Goal: Information Seeking & Learning: Check status

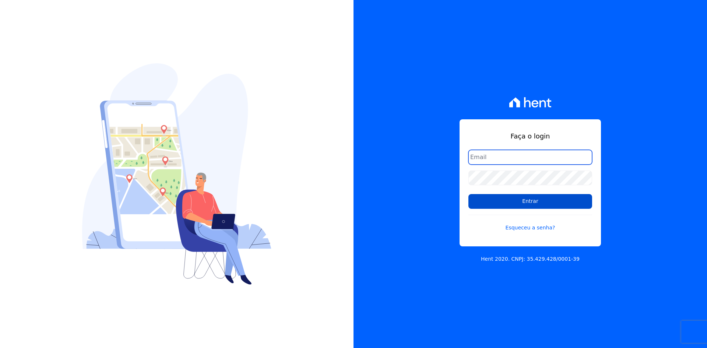
type input "administracao@vilaurbe.com.br"
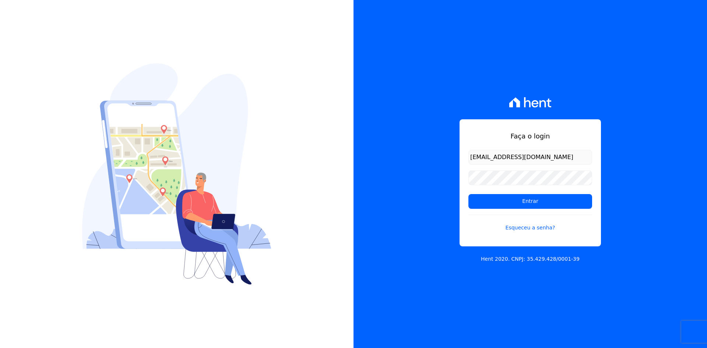
drag, startPoint x: 524, startPoint y: 201, endPoint x: 427, endPoint y: 195, distance: 97.1
click at [524, 201] on input "Entrar" at bounding box center [530, 201] width 124 height 15
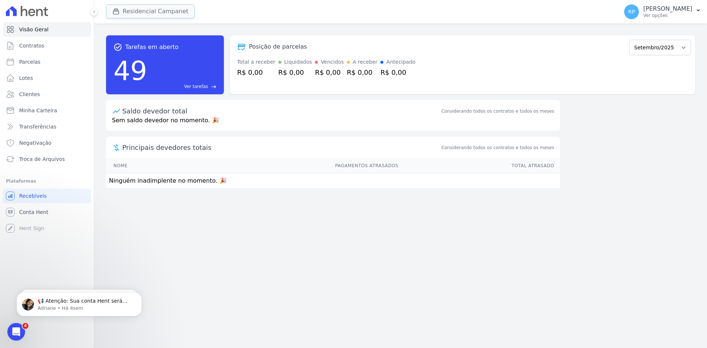
click at [148, 18] on button "Residencial Campanet" at bounding box center [150, 11] width 89 height 14
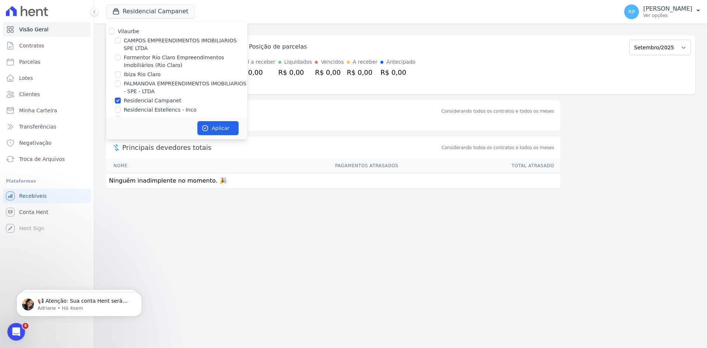
click at [141, 77] on label "Ibiza Rio Claro" at bounding box center [142, 75] width 37 height 8
click at [121, 77] on input "Ibiza Rio Claro" at bounding box center [118, 74] width 6 height 6
checkbox input "true"
click at [149, 82] on label "PALMANOVA EMPREENDIMENTOS IMOBILIARIOS - SPE - LTDA" at bounding box center [186, 87] width 124 height 15
click at [121, 82] on input "PALMANOVA EMPREENDIMENTOS IMOBILIARIOS - SPE - LTDA" at bounding box center [118, 84] width 6 height 6
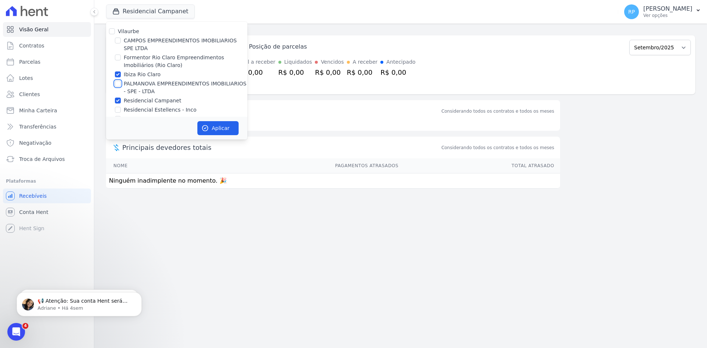
checkbox input "true"
drag, startPoint x: 129, startPoint y: 73, endPoint x: 139, endPoint y: 98, distance: 26.9
click at [129, 74] on label "Ibiza Rio Claro" at bounding box center [142, 75] width 37 height 8
click at [121, 74] on input "Ibiza Rio Claro" at bounding box center [118, 74] width 6 height 6
checkbox input "false"
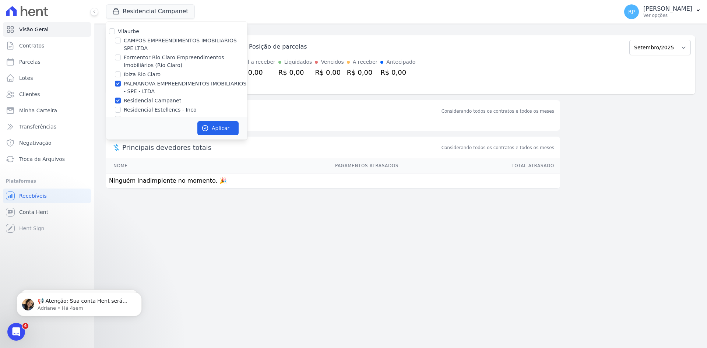
click at [141, 103] on label "Residencial Campanet" at bounding box center [152, 101] width 57 height 8
click at [121, 103] on input "Residencial Campanet" at bounding box center [118, 101] width 6 height 6
checkbox input "false"
click at [221, 126] on button "Aplicar" at bounding box center [217, 128] width 41 height 14
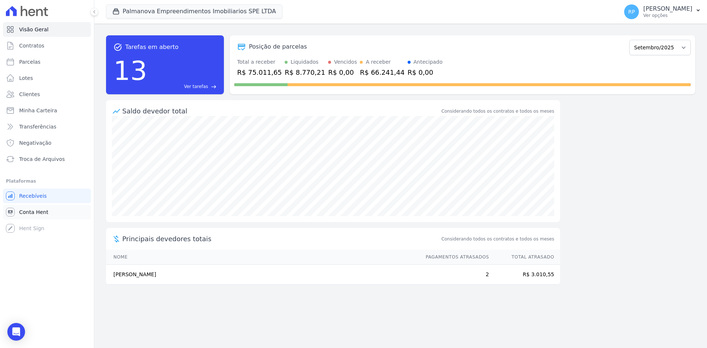
click at [35, 217] on link "Conta Hent" at bounding box center [47, 212] width 88 height 15
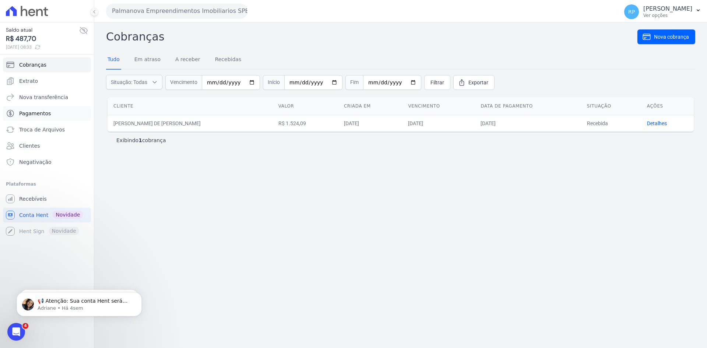
click at [39, 117] on link "Pagamentos" at bounding box center [47, 113] width 88 height 15
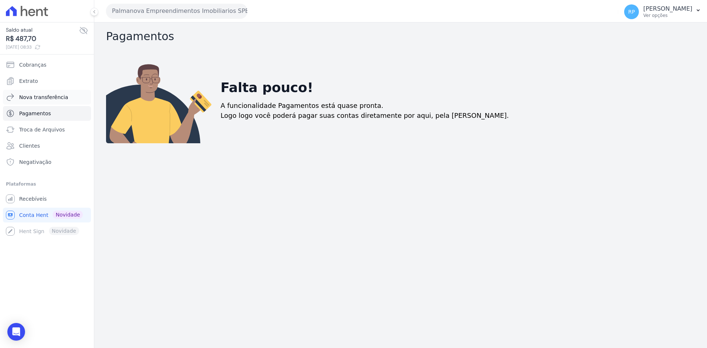
click at [39, 95] on span "Nova transferência" at bounding box center [43, 97] width 49 height 7
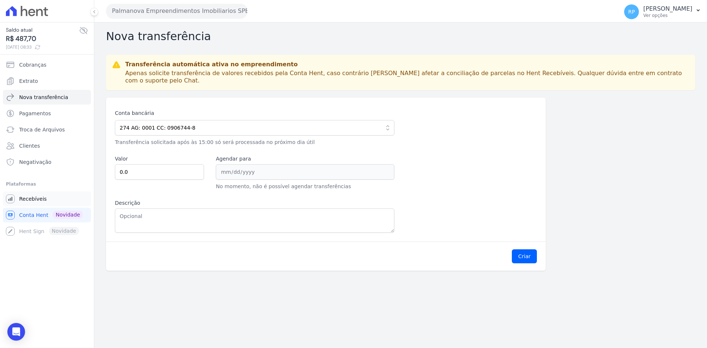
click at [35, 196] on span "Recebíveis" at bounding box center [33, 198] width 28 height 7
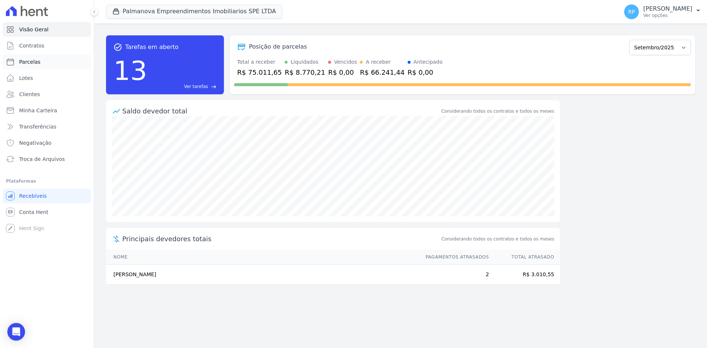
click at [35, 60] on span "Parcelas" at bounding box center [29, 61] width 21 height 7
select select
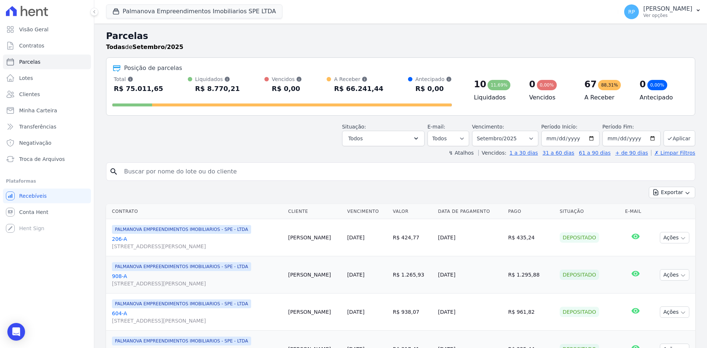
click at [396, 175] on input "search" at bounding box center [406, 171] width 572 height 15
type input "lucas"
select select
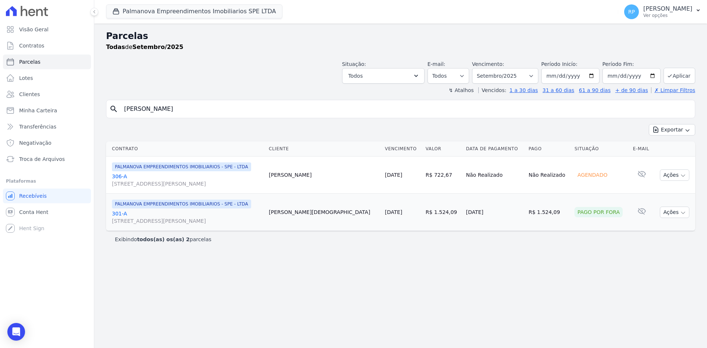
click at [686, 109] on input "lucas" at bounding box center [406, 109] width 572 height 15
click at [683, 107] on input "lucas" at bounding box center [406, 109] width 572 height 15
select select
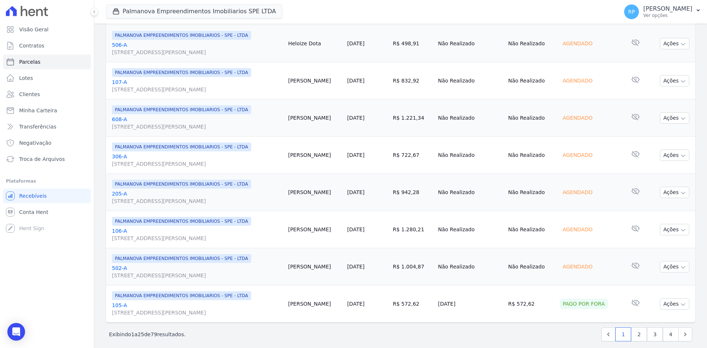
scroll to position [833, 0]
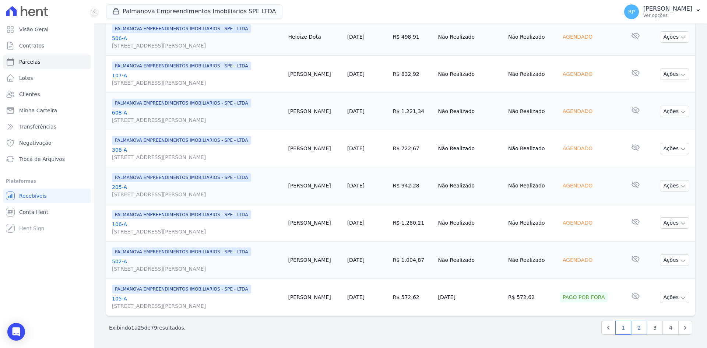
click at [633, 327] on link "2" at bounding box center [639, 328] width 16 height 14
select select
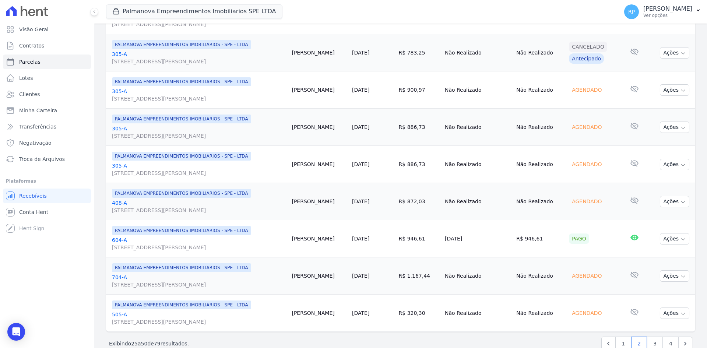
scroll to position [833, 0]
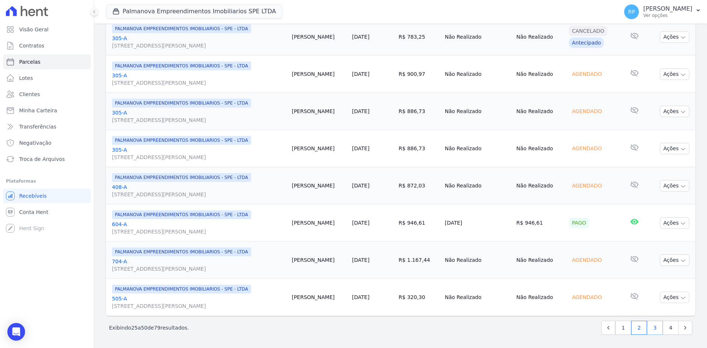
click at [650, 325] on link "3" at bounding box center [655, 328] width 16 height 14
select select
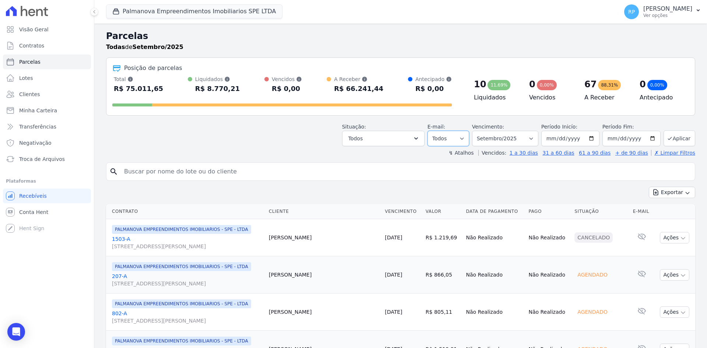
click at [467, 137] on select "Todos Lido Não-lido" at bounding box center [449, 138] width 42 height 15
click at [425, 136] on button "Todos" at bounding box center [383, 138] width 82 height 15
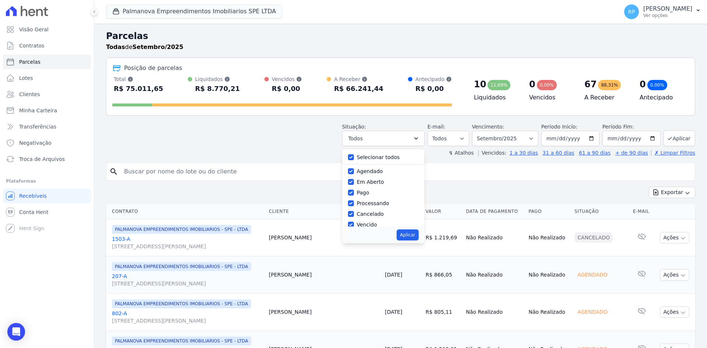
click at [377, 154] on label "Selecionar todos" at bounding box center [378, 157] width 43 height 6
click at [354, 154] on input "Selecionar todos" at bounding box center [351, 157] width 6 height 6
checkbox input "false"
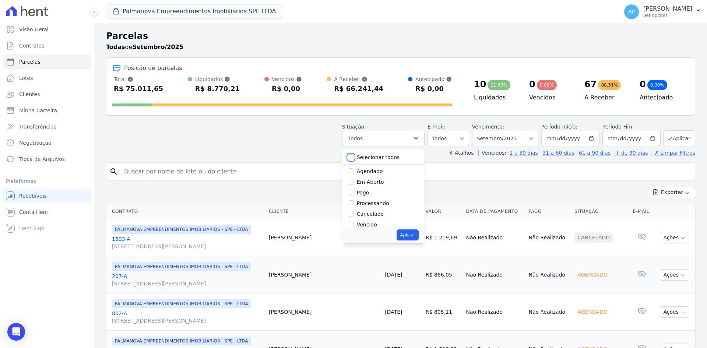
checkbox input "false"
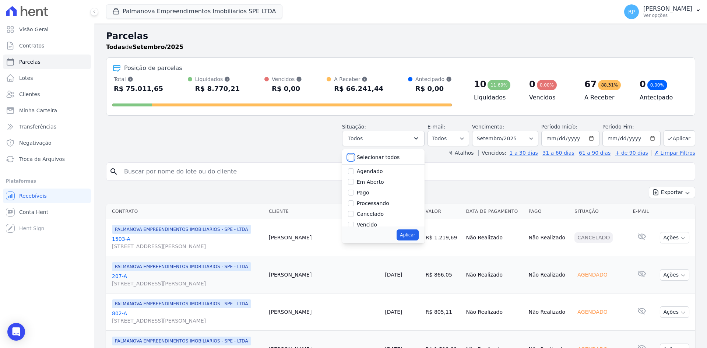
checkbox input "false"
click at [364, 191] on label "Pago" at bounding box center [363, 193] width 13 height 6
click at [354, 191] on input "Pago" at bounding box center [351, 193] width 6 height 6
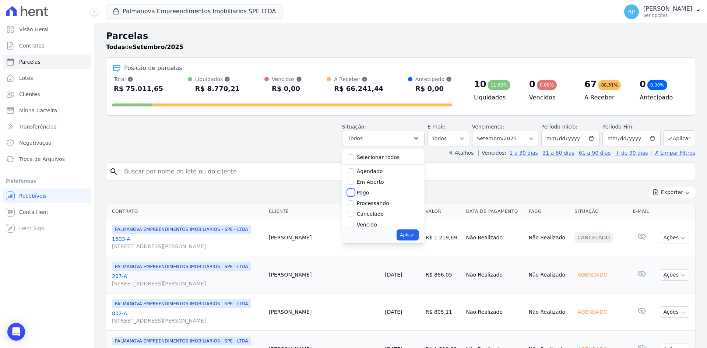
checkbox input "true"
click at [412, 235] on button "Aplicar" at bounding box center [408, 234] width 22 height 11
select select "paid"
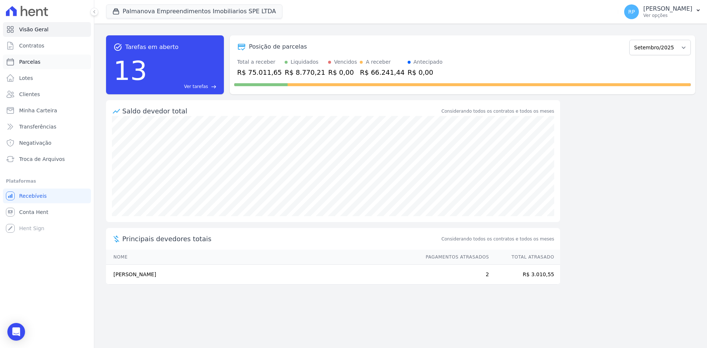
click at [32, 57] on link "Parcelas" at bounding box center [47, 62] width 88 height 15
select select
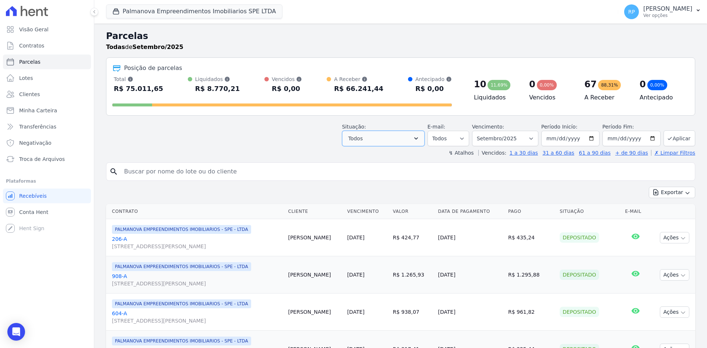
click at [414, 139] on button "Todos" at bounding box center [383, 138] width 82 height 15
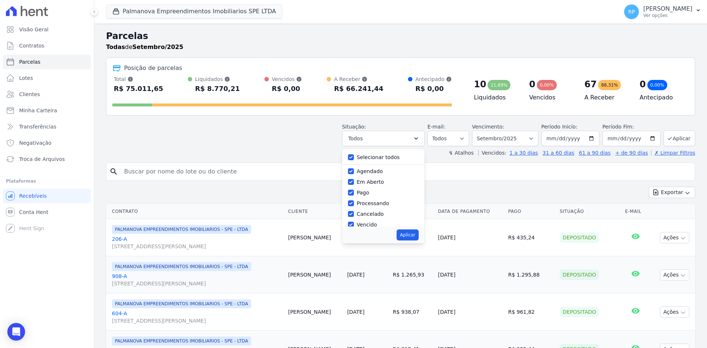
click at [389, 157] on label "Selecionar todos" at bounding box center [378, 157] width 43 height 6
click at [354, 157] on input "Selecionar todos" at bounding box center [351, 157] width 6 height 6
checkbox input "false"
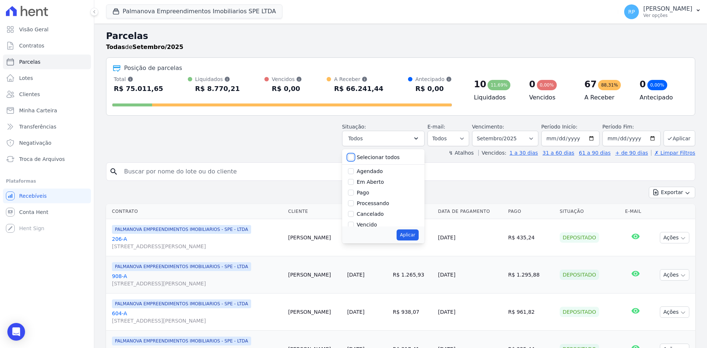
checkbox input "false"
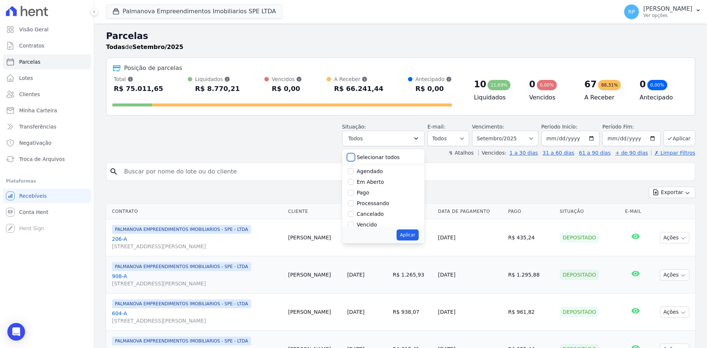
checkbox input "false"
click at [369, 195] on label "Pago" at bounding box center [363, 193] width 13 height 6
click at [354, 195] on input "Pago" at bounding box center [351, 193] width 6 height 6
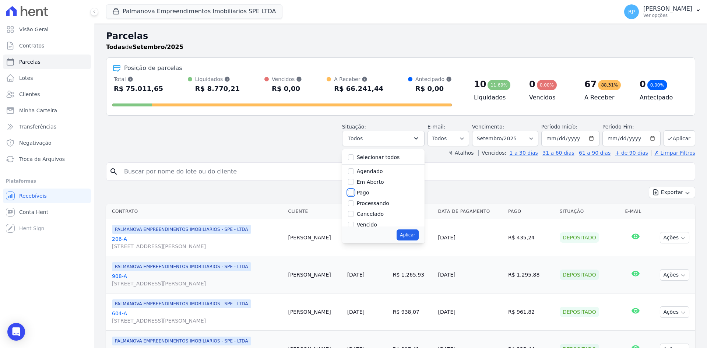
checkbox input "true"
click at [416, 236] on button "Aplicar" at bounding box center [408, 234] width 22 height 11
select select "paid"
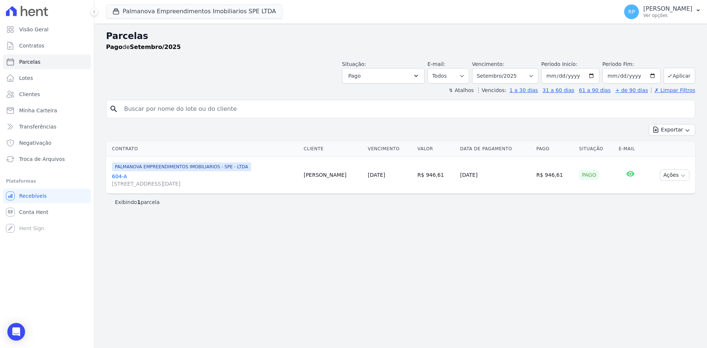
select select
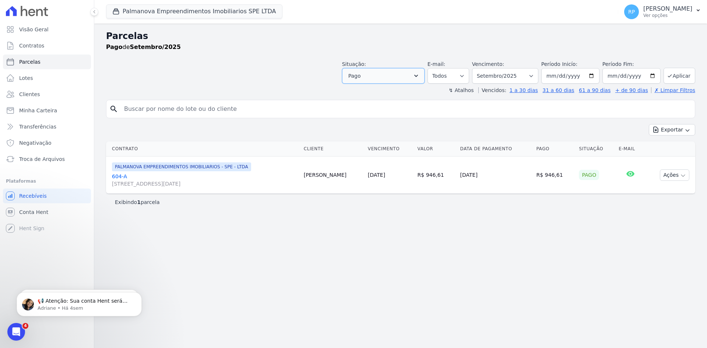
click at [420, 77] on icon "button" at bounding box center [415, 75] width 7 height 7
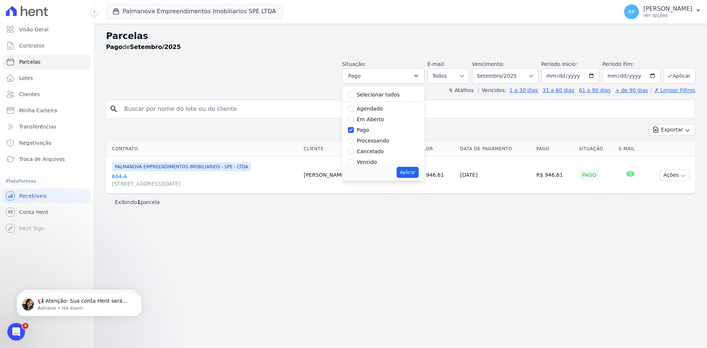
click at [388, 94] on label "Selecionar todos" at bounding box center [378, 95] width 43 height 6
click at [354, 94] on input "Selecionar todos" at bounding box center [351, 95] width 6 height 6
checkbox input "true"
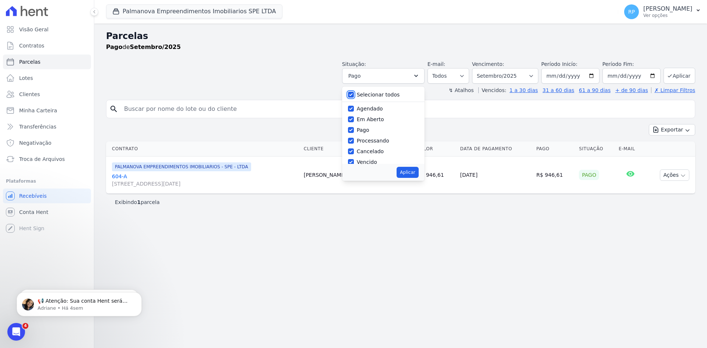
checkbox input "true"
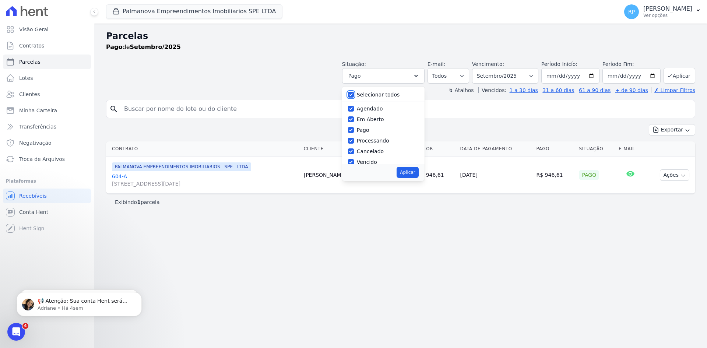
checkbox input "true"
click at [418, 173] on button "Aplicar" at bounding box center [408, 172] width 22 height 11
select select "scheduled"
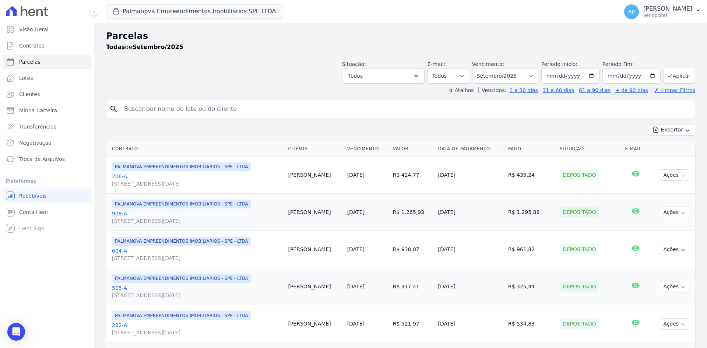
select select
click at [420, 75] on icon "button" at bounding box center [415, 75] width 7 height 7
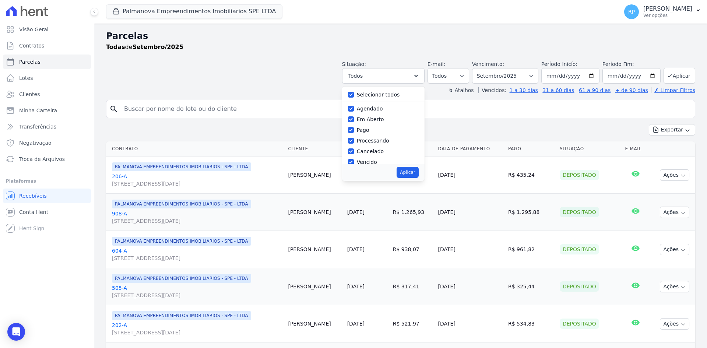
click at [383, 93] on label "Selecionar todos" at bounding box center [378, 95] width 43 height 6
click at [354, 93] on input "Selecionar todos" at bounding box center [351, 95] width 6 height 6
checkbox input "false"
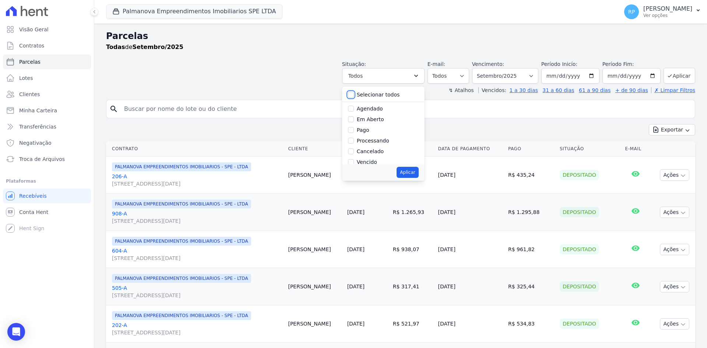
checkbox input "false"
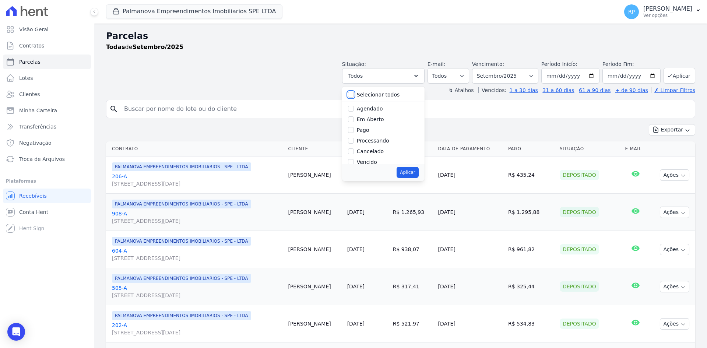
checkbox input "false"
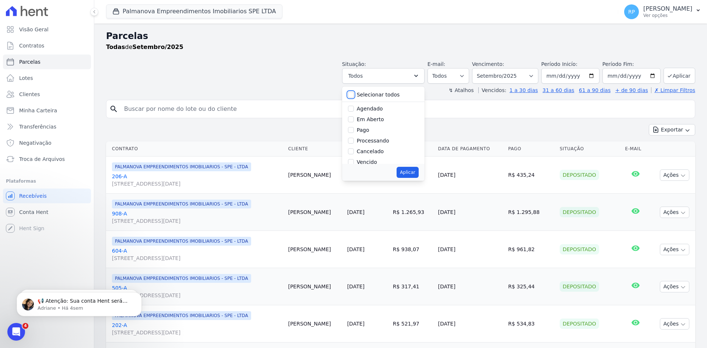
scroll to position [49, 0]
drag, startPoint x: 372, startPoint y: 134, endPoint x: 376, endPoint y: 136, distance: 4.1
click at [372, 133] on label "Depositado" at bounding box center [371, 134] width 29 height 6
click at [354, 133] on input "Depositado" at bounding box center [351, 134] width 6 height 6
checkbox input "true"
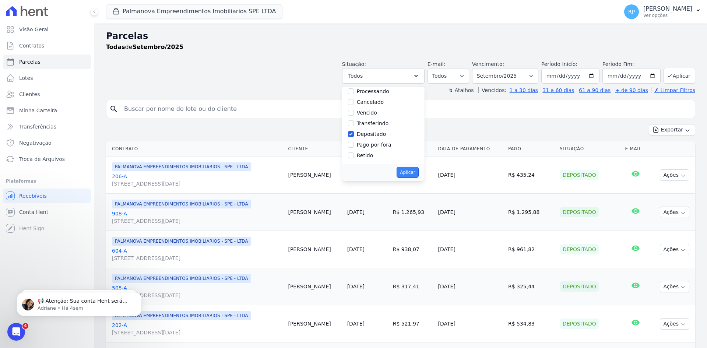
click at [418, 173] on button "Aplicar" at bounding box center [408, 172] width 22 height 11
select select "deposited"
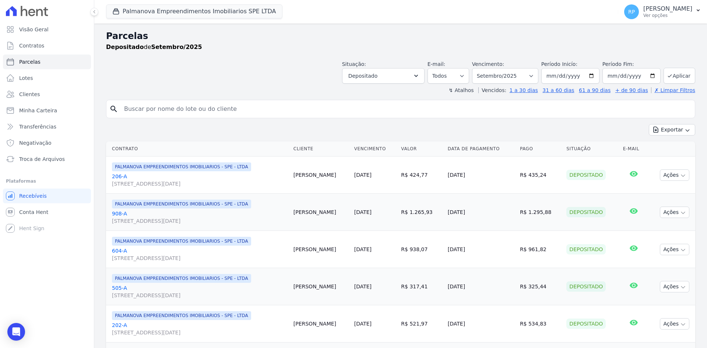
select select
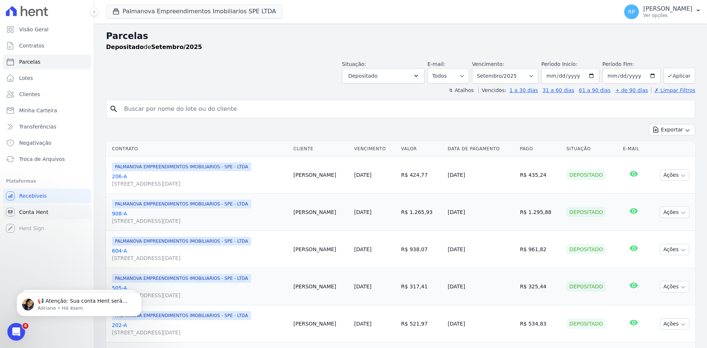
click at [39, 212] on span "Conta Hent" at bounding box center [33, 211] width 29 height 7
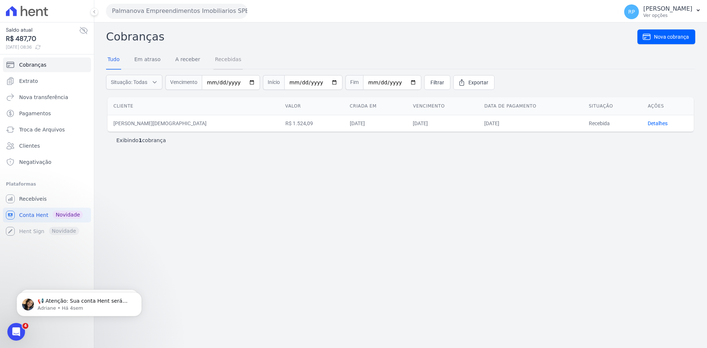
click at [217, 60] on link "Recebidas" at bounding box center [228, 59] width 29 height 19
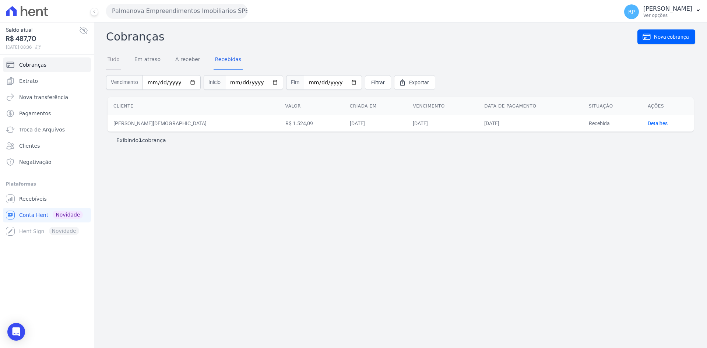
click at [111, 55] on link "Tudo" at bounding box center [113, 59] width 15 height 19
click at [146, 57] on link "Em atraso" at bounding box center [147, 59] width 29 height 19
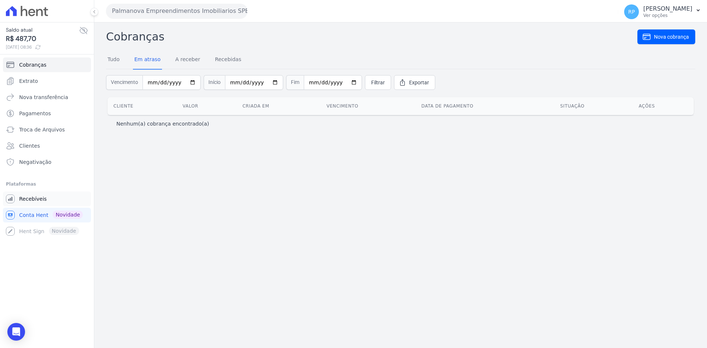
click at [33, 198] on span "Recebíveis" at bounding box center [33, 198] width 28 height 7
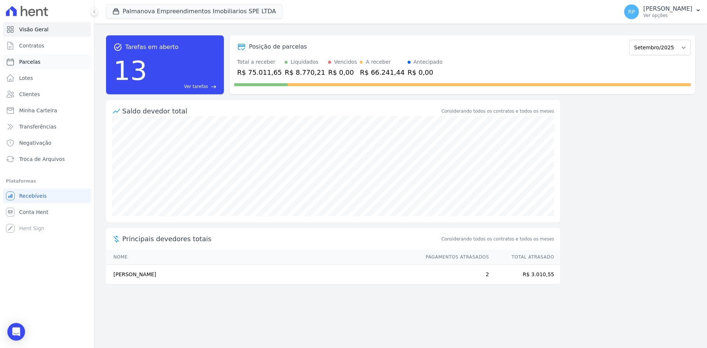
click at [37, 62] on span "Parcelas" at bounding box center [29, 61] width 21 height 7
select select
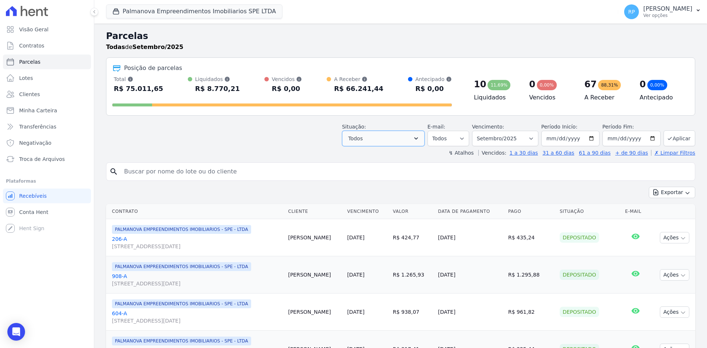
click at [417, 138] on button "Todos" at bounding box center [383, 138] width 82 height 15
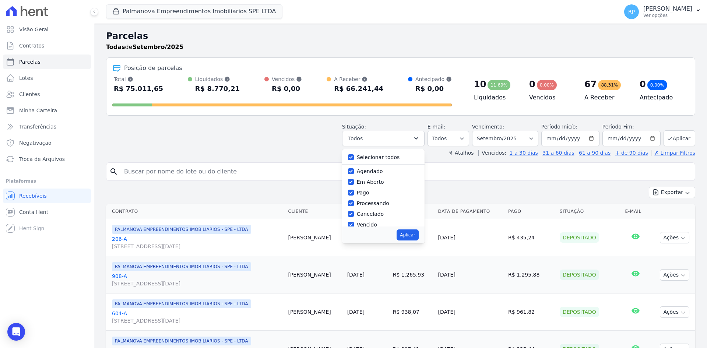
click at [380, 156] on label "Selecionar todos" at bounding box center [378, 157] width 43 height 6
click at [354, 156] on input "Selecionar todos" at bounding box center [351, 157] width 6 height 6
checkbox input "false"
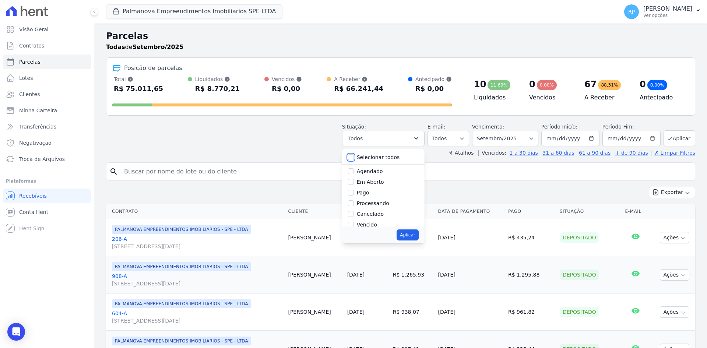
checkbox input "false"
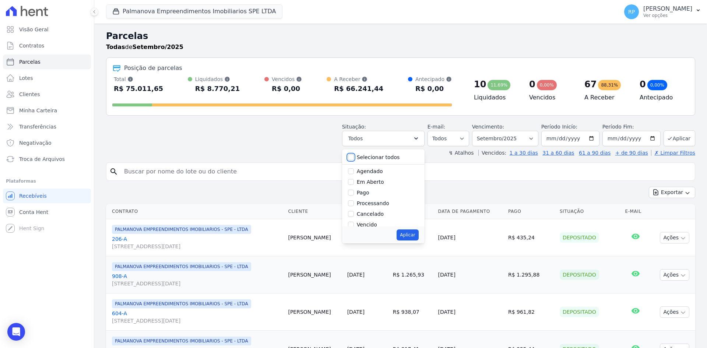
checkbox input "false"
click at [377, 183] on label "Em Aberto" at bounding box center [370, 182] width 27 height 6
click at [354, 183] on input "Em Aberto" at bounding box center [351, 182] width 6 height 6
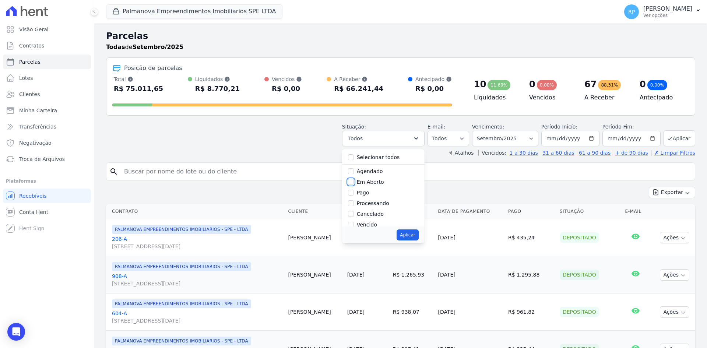
checkbox input "true"
click at [418, 236] on button "Aplicar" at bounding box center [408, 234] width 22 height 11
select select "pending"
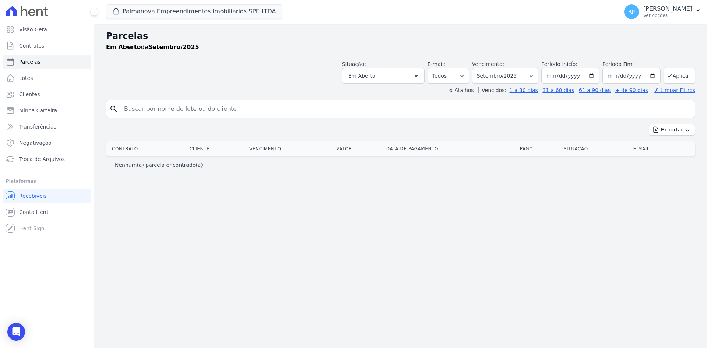
select select
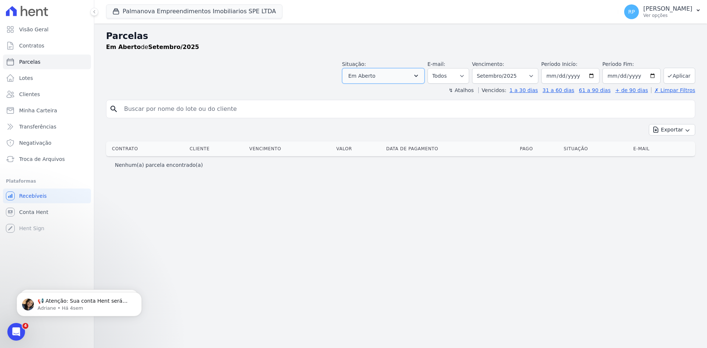
click at [420, 75] on icon "button" at bounding box center [415, 75] width 7 height 7
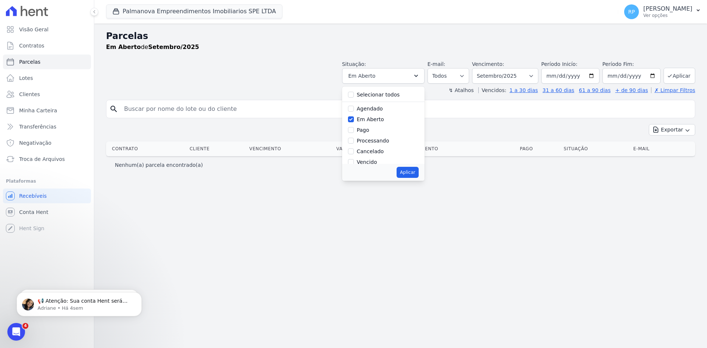
click at [388, 97] on label "Selecionar todos" at bounding box center [378, 95] width 43 height 6
click at [354, 97] on input "Selecionar todos" at bounding box center [351, 95] width 6 height 6
checkbox input "true"
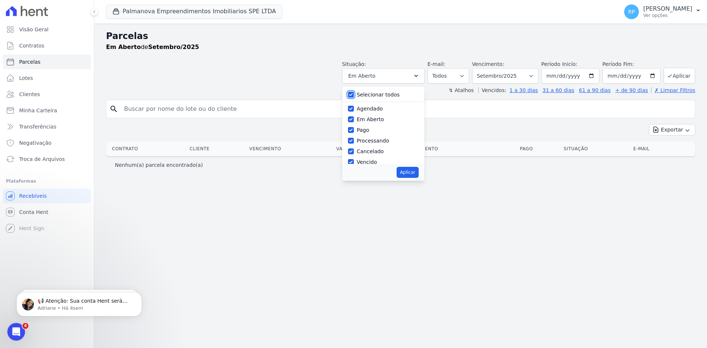
checkbox input "true"
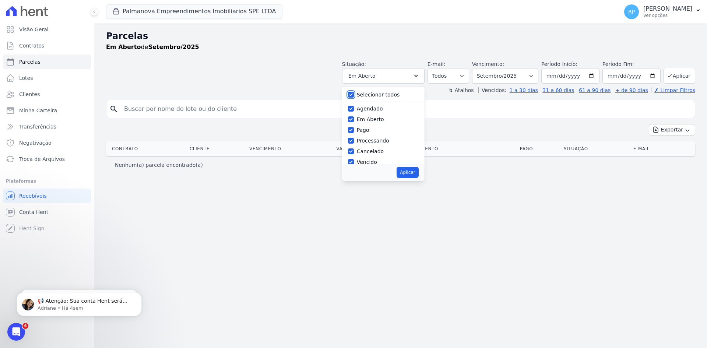
checkbox input "true"
click at [418, 171] on button "Aplicar" at bounding box center [408, 172] width 22 height 11
select select "scheduled"
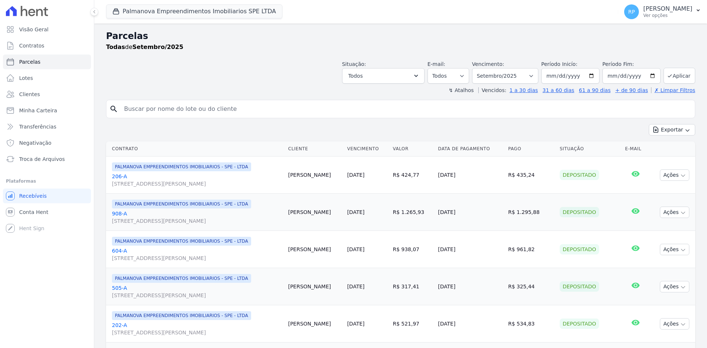
select select
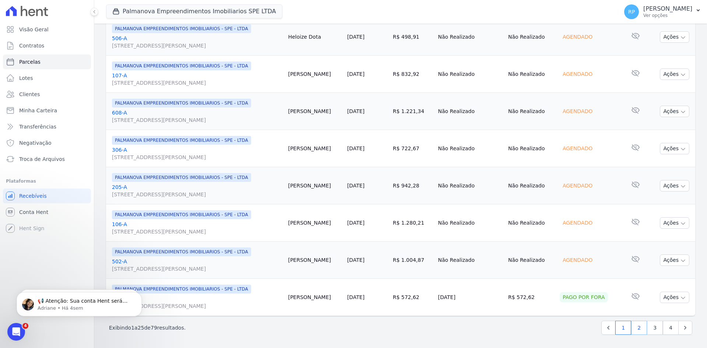
click at [633, 328] on link "2" at bounding box center [639, 328] width 16 height 14
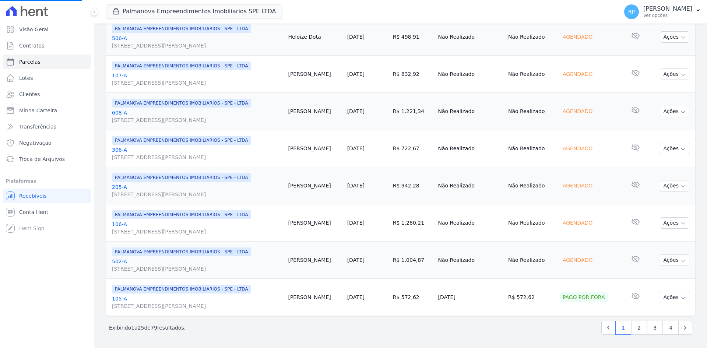
select select
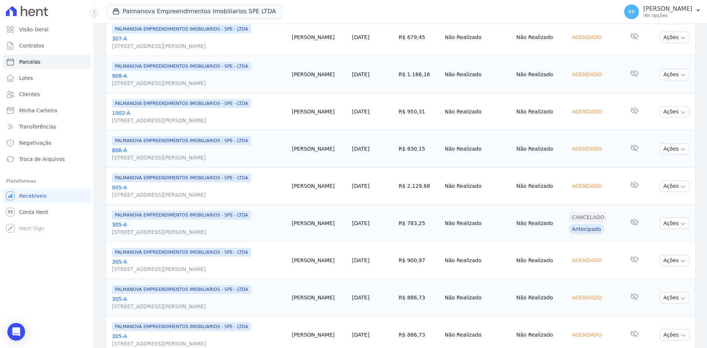
scroll to position [770, 0]
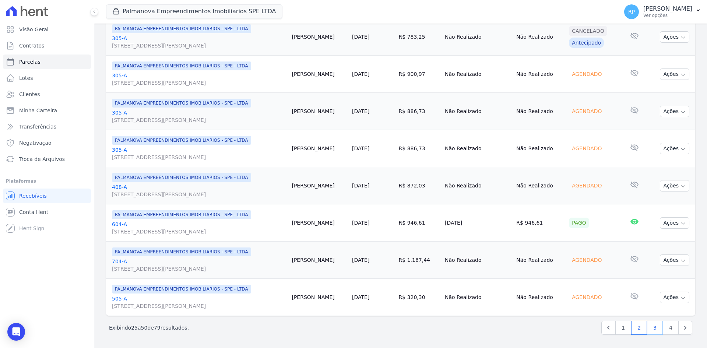
click at [649, 329] on link "3" at bounding box center [655, 328] width 16 height 14
select select
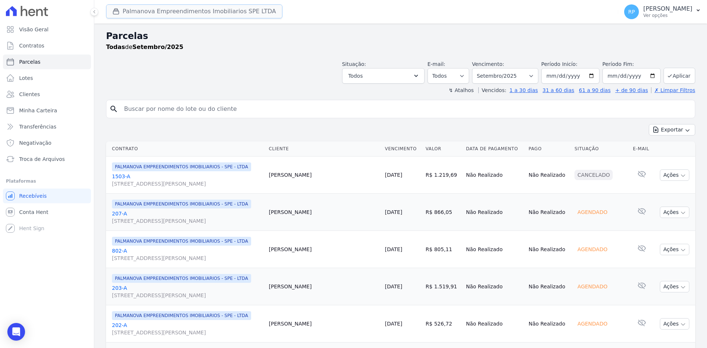
drag, startPoint x: 146, startPoint y: 14, endPoint x: 149, endPoint y: 17, distance: 4.4
click at [146, 14] on button "Palmanova Empreendimentos Imobiliarios SPE LTDA" at bounding box center [194, 11] width 176 height 14
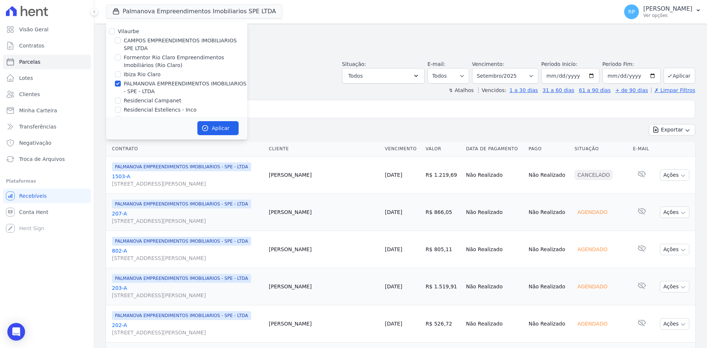
click at [128, 32] on label "Vilaurbe" at bounding box center [128, 31] width 21 height 6
click at [115, 32] on input "Vilaurbe" at bounding box center [112, 31] width 6 height 6
checkbox input "true"
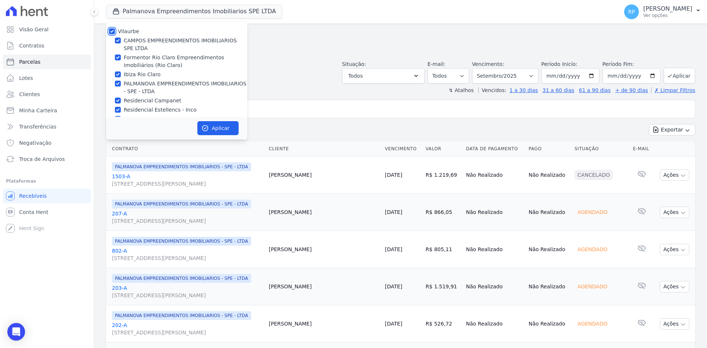
checkbox input "true"
click at [212, 125] on button "Aplicar" at bounding box center [217, 128] width 41 height 14
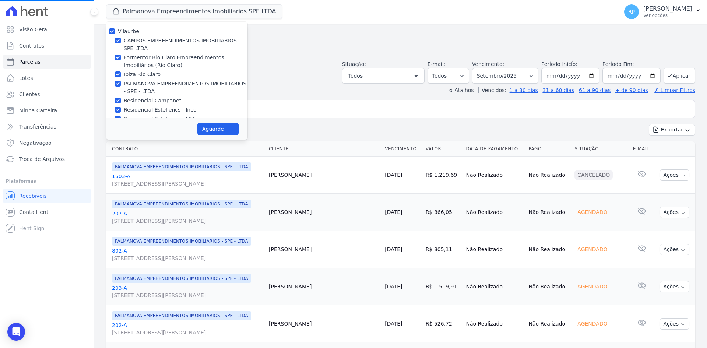
click at [320, 110] on input "search" at bounding box center [406, 109] width 572 height 15
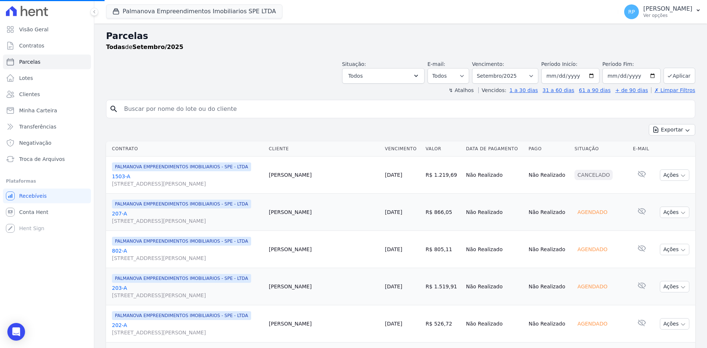
select select
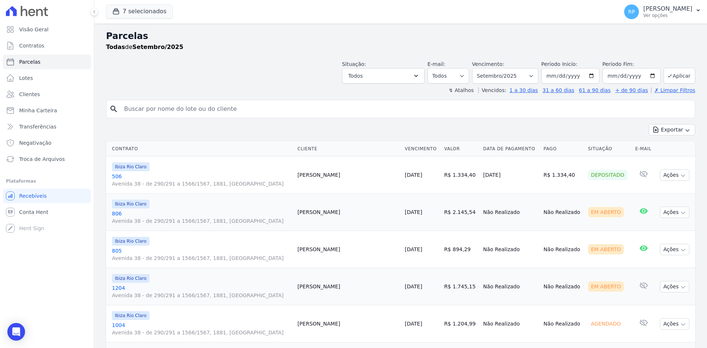
click at [309, 105] on input "search" at bounding box center [406, 109] width 572 height 15
type input "[PERSON_NAME]"
select select
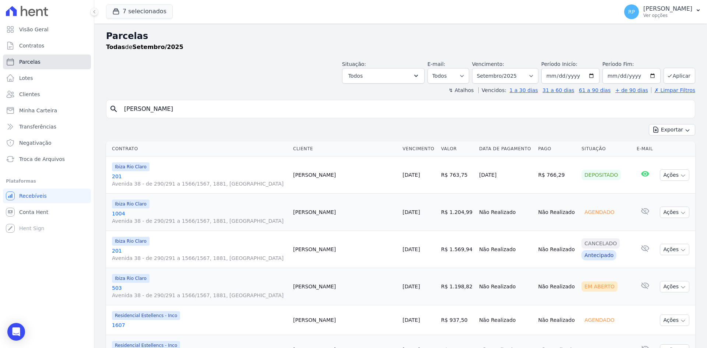
click at [34, 57] on link "Parcelas" at bounding box center [47, 62] width 88 height 15
drag, startPoint x: 138, startPoint y: 8, endPoint x: 140, endPoint y: 12, distance: 4.1
click at [138, 8] on button "7 selecionados" at bounding box center [139, 11] width 67 height 14
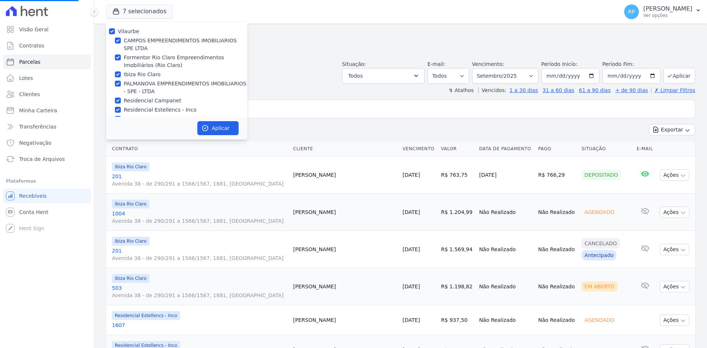
click at [126, 32] on label "Vilaurbe" at bounding box center [128, 31] width 21 height 6
click at [115, 32] on input "Vilaurbe" at bounding box center [112, 31] width 6 height 6
checkbox input "false"
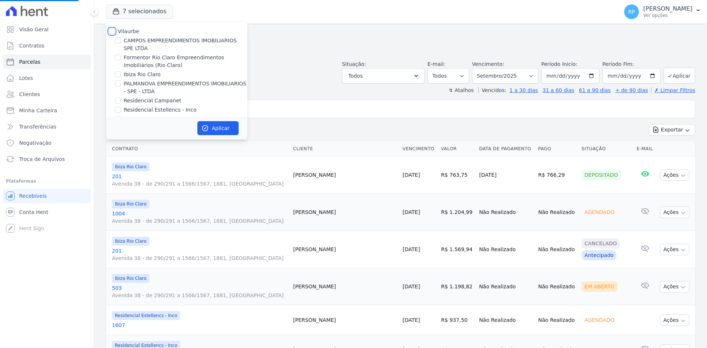
checkbox input "false"
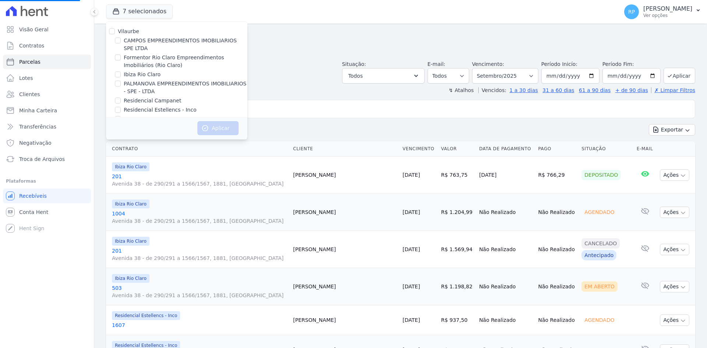
select select
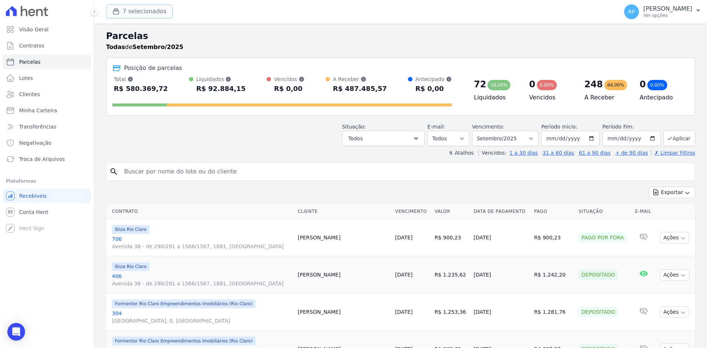
click at [142, 12] on button "7 selecionados" at bounding box center [139, 11] width 67 height 14
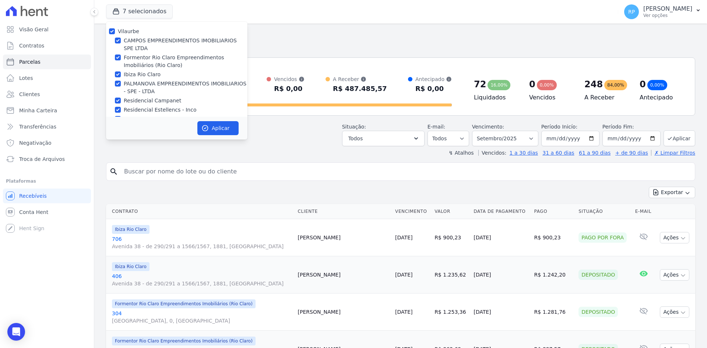
click at [120, 30] on label "Vilaurbe" at bounding box center [128, 31] width 21 height 6
click at [115, 30] on input "Vilaurbe" at bounding box center [112, 31] width 6 height 6
checkbox input "false"
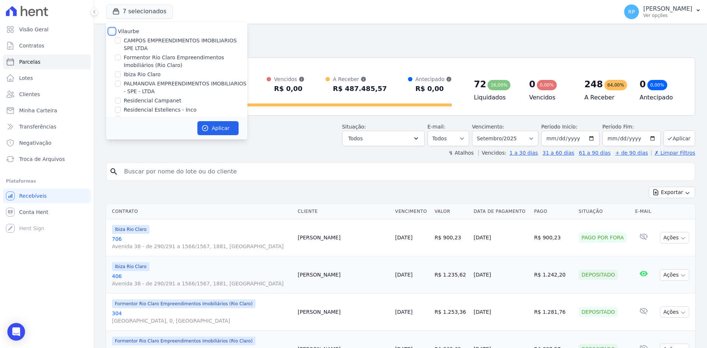
checkbox input "false"
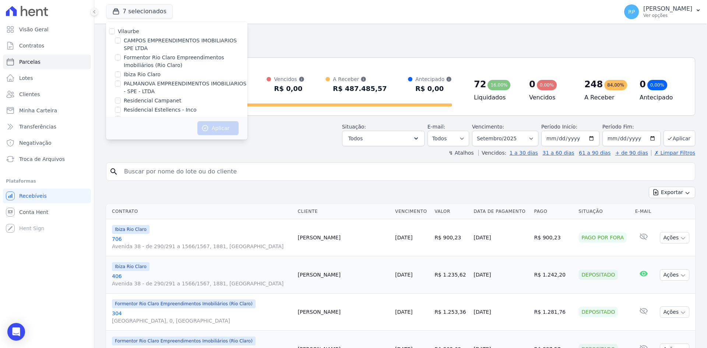
click at [138, 84] on label "PALMANOVA EMPREENDIMENTOS IMOBILIARIOS - SPE - LTDA" at bounding box center [186, 87] width 124 height 15
click at [121, 84] on input "PALMANOVA EMPREENDIMENTOS IMOBILIARIOS - SPE - LTDA" at bounding box center [118, 84] width 6 height 6
checkbox input "true"
click at [226, 126] on button "Aplicar" at bounding box center [217, 128] width 41 height 14
select select
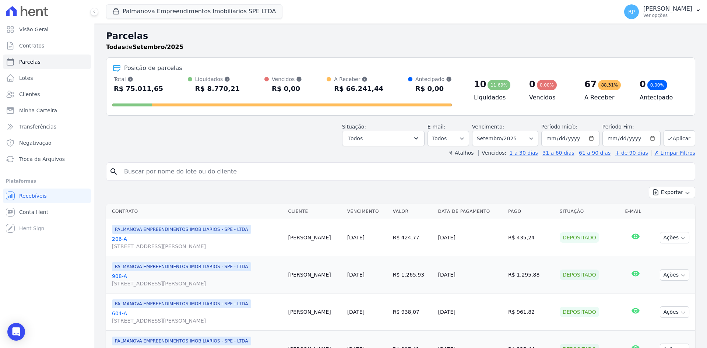
click at [349, 86] on div "R$ 66.241,44" at bounding box center [358, 89] width 49 height 12
click at [412, 131] on button "Todos" at bounding box center [383, 138] width 82 height 15
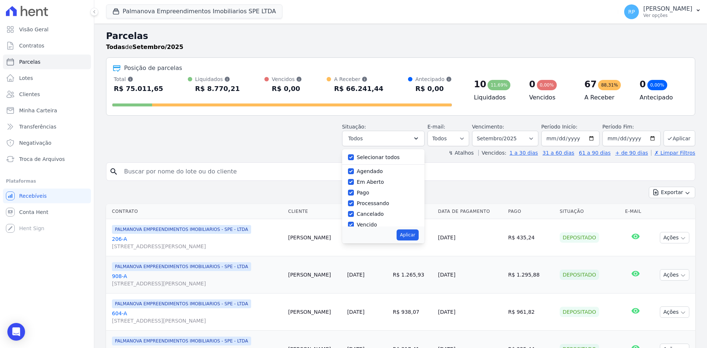
click at [374, 156] on label "Selecionar todos" at bounding box center [378, 157] width 43 height 6
click at [354, 156] on input "Selecionar todos" at bounding box center [351, 157] width 6 height 6
checkbox input "false"
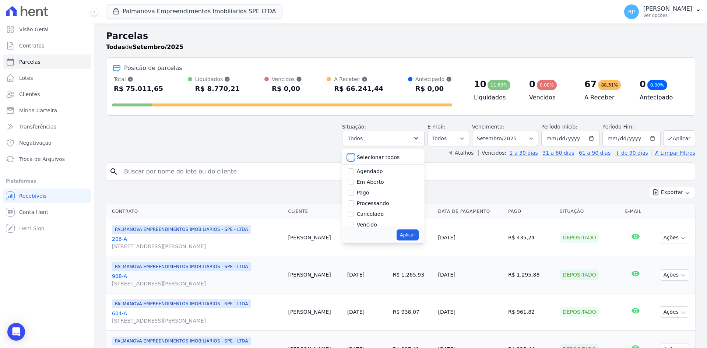
checkbox input "false"
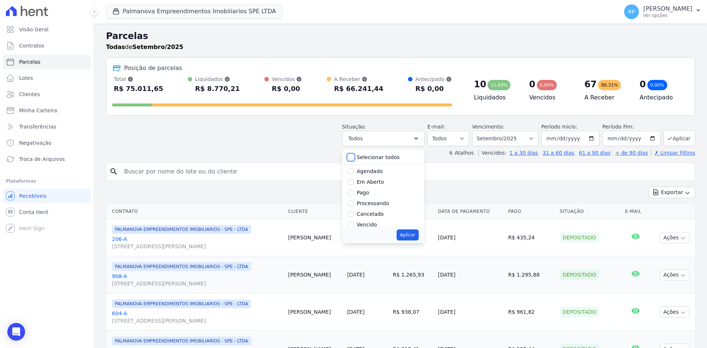
checkbox input "false"
click at [458, 136] on select "Todos Lido Não-lido" at bounding box center [449, 138] width 42 height 15
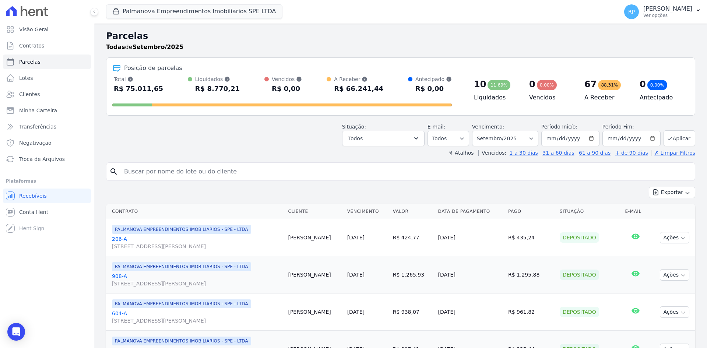
drag, startPoint x: 198, startPoint y: 88, endPoint x: 224, endPoint y: 83, distance: 26.0
click at [224, 83] on div "R$ 8.770,21" at bounding box center [217, 89] width 45 height 12
click at [410, 133] on button "Todos" at bounding box center [383, 138] width 82 height 15
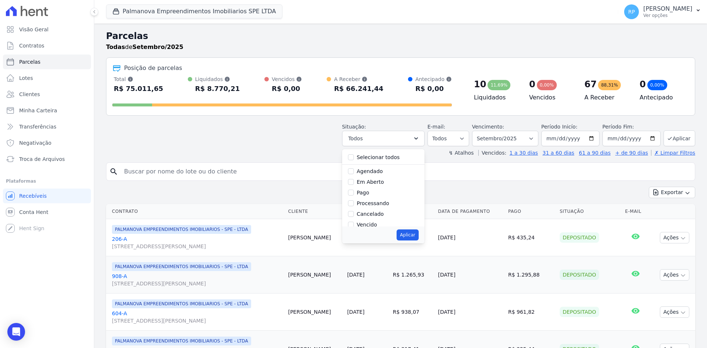
click at [378, 157] on label "Selecionar todos" at bounding box center [378, 157] width 43 height 6
click at [354, 157] on input "Selecionar todos" at bounding box center [351, 157] width 6 height 6
checkbox input "true"
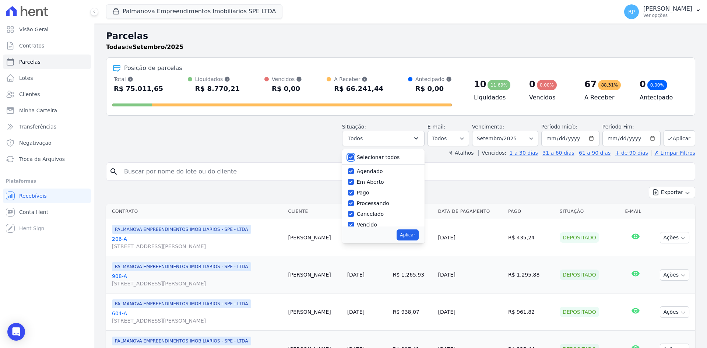
checkbox input "true"
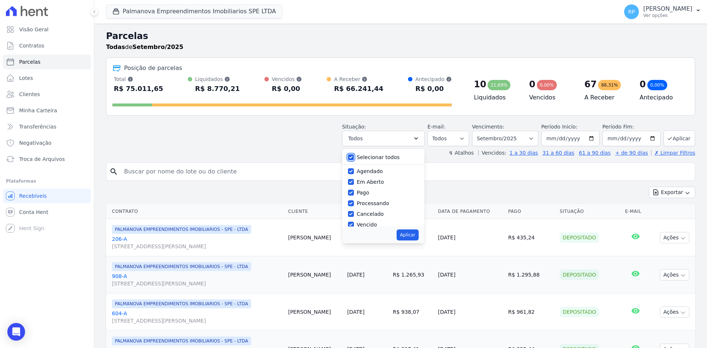
checkbox input "true"
click at [378, 157] on label "Selecionar todos" at bounding box center [378, 157] width 43 height 6
click at [354, 157] on input "Selecionar todos" at bounding box center [351, 157] width 6 height 6
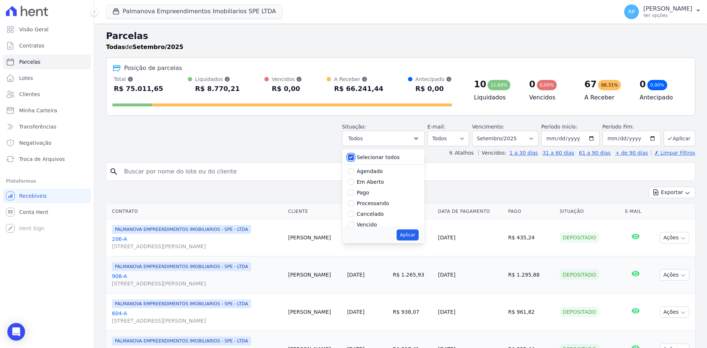
checkbox input "false"
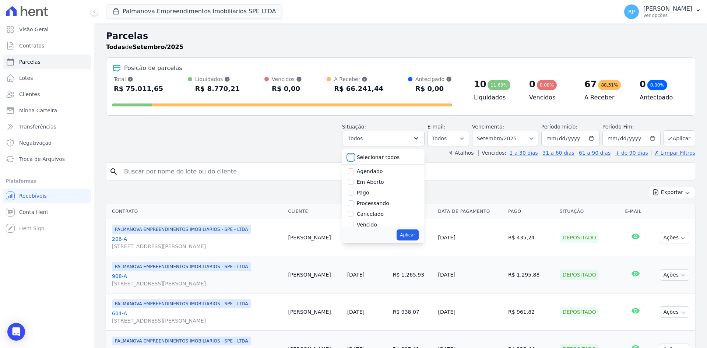
checkbox input "false"
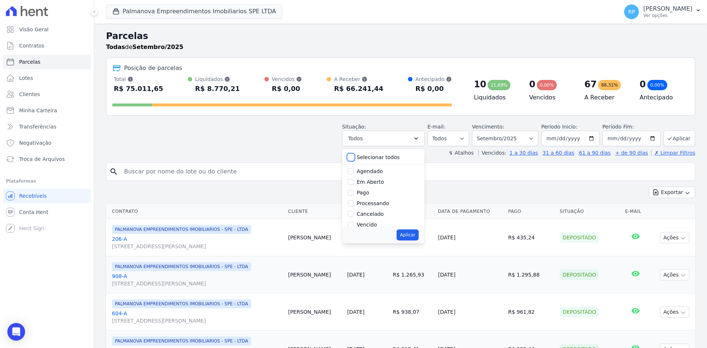
checkbox input "false"
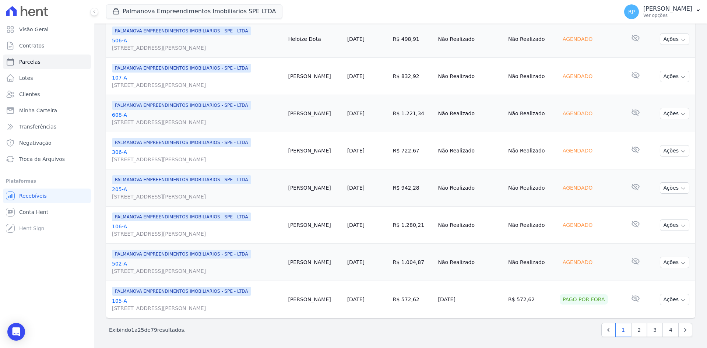
scroll to position [833, 0]
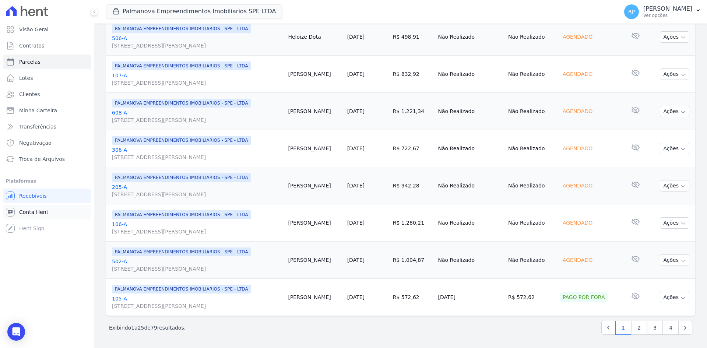
click at [27, 210] on span "Conta Hent" at bounding box center [33, 211] width 29 height 7
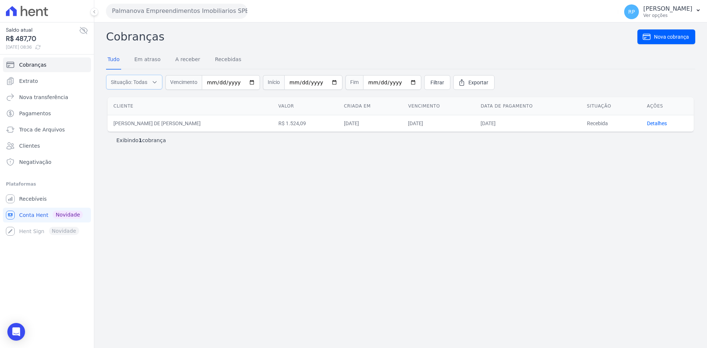
click at [143, 84] on span "Situação: Todas" at bounding box center [129, 81] width 36 height 7
click at [127, 99] on label "Em atraso" at bounding box center [130, 101] width 24 height 6
click at [115, 99] on input "Em atraso" at bounding box center [112, 101] width 6 height 6
checkbox input "false"
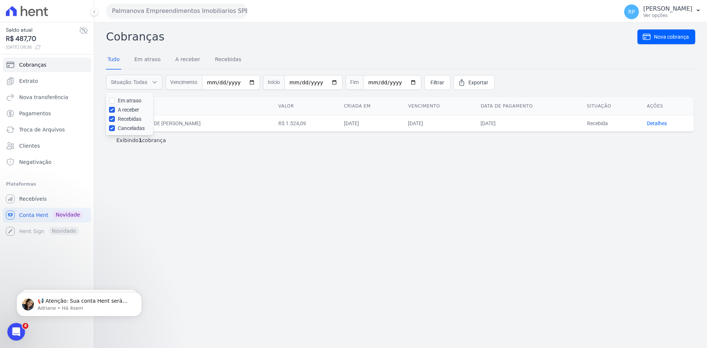
click at [130, 121] on label "Recebidas" at bounding box center [130, 119] width 24 height 6
click at [115, 121] on input "Recebidas" at bounding box center [112, 119] width 6 height 6
checkbox input "false"
click at [132, 130] on label "Canceladas" at bounding box center [131, 128] width 27 height 6
click at [115, 130] on input "Canceladas" at bounding box center [112, 128] width 6 height 6
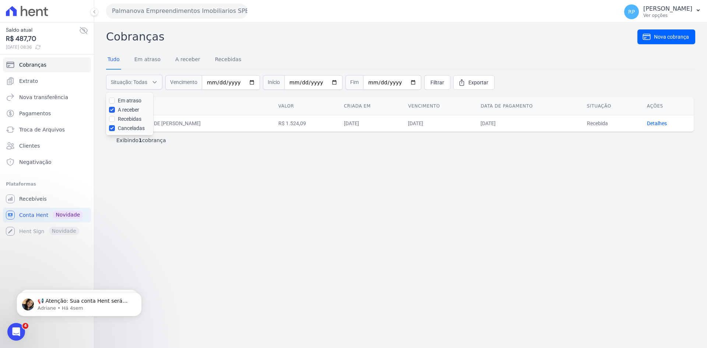
checkbox input "false"
click at [431, 79] on span "Filtrar" at bounding box center [438, 82] width 14 height 7
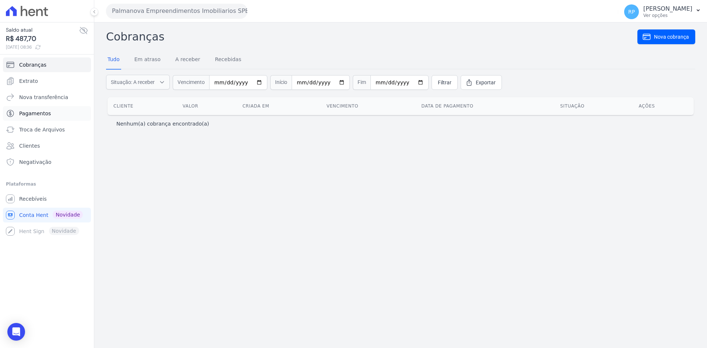
click at [35, 112] on span "Pagamentos" at bounding box center [35, 113] width 32 height 7
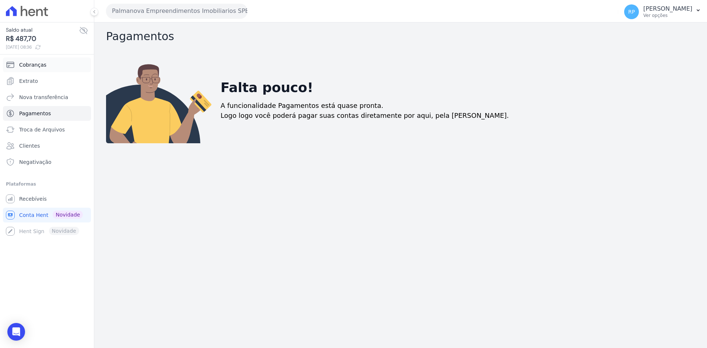
click at [48, 63] on link "Cobranças" at bounding box center [47, 64] width 88 height 15
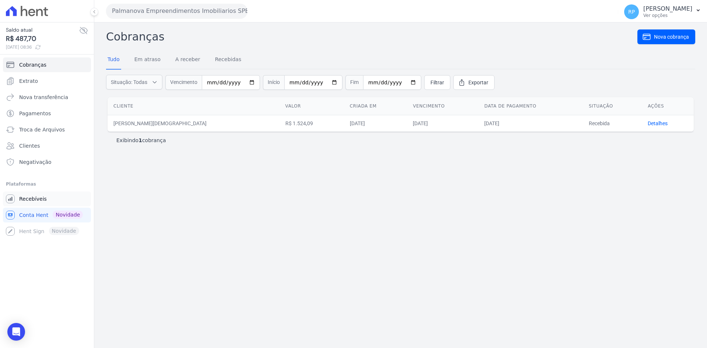
click at [35, 197] on span "Recebíveis" at bounding box center [33, 198] width 28 height 7
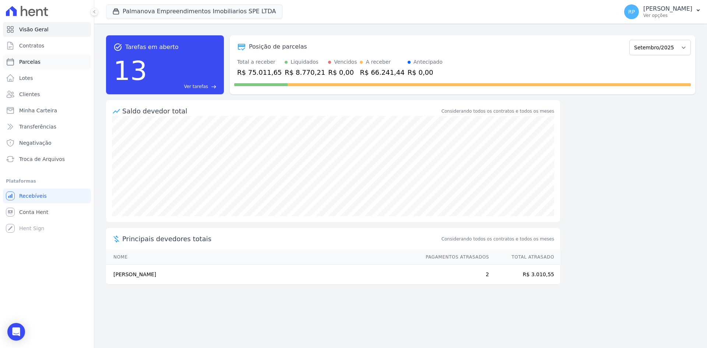
click at [38, 57] on link "Parcelas" at bounding box center [47, 62] width 88 height 15
select select
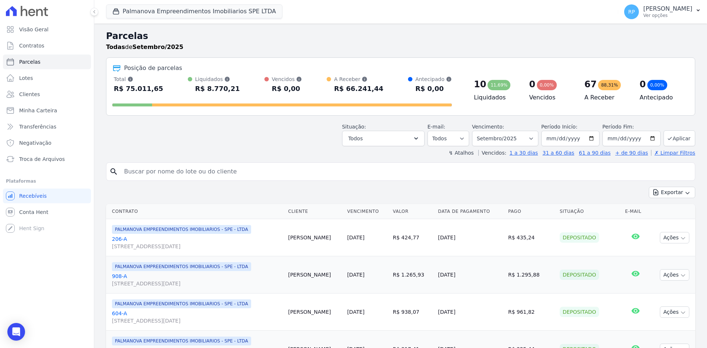
drag, startPoint x: 341, startPoint y: 90, endPoint x: 386, endPoint y: 87, distance: 45.4
click at [386, 87] on div "Total Soma das parcelas pagas, vencidas, em aberto e agendadas. Não considera p…" at bounding box center [282, 84] width 340 height 19
click at [598, 86] on div "88,31%" at bounding box center [609, 85] width 23 height 10
click at [519, 87] on div "10 11,69% Liquidados" at bounding box center [495, 89] width 55 height 28
click at [420, 135] on icon "button" at bounding box center [415, 138] width 7 height 7
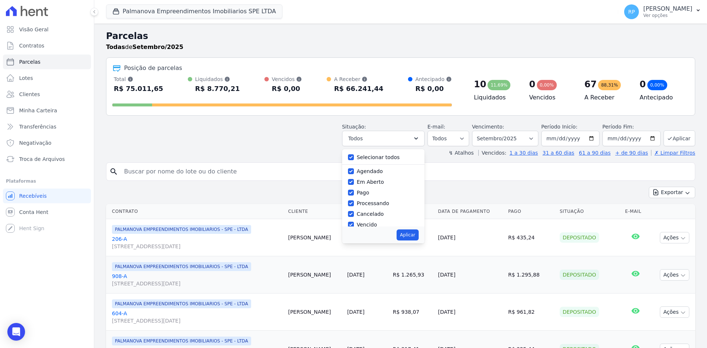
click at [384, 157] on label "Selecionar todos" at bounding box center [378, 157] width 43 height 6
click at [354, 157] on input "Selecionar todos" at bounding box center [351, 157] width 6 height 6
checkbox input "false"
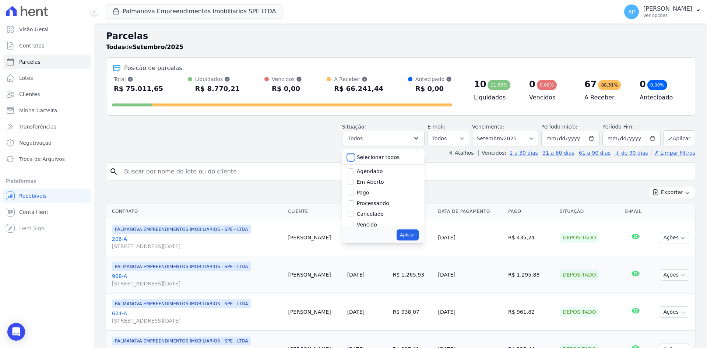
checkbox input "false"
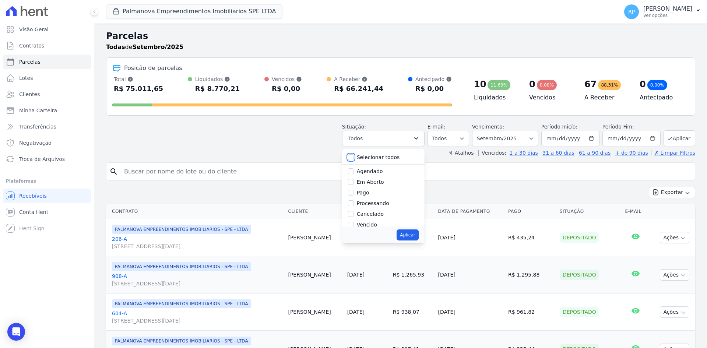
checkbox input "false"
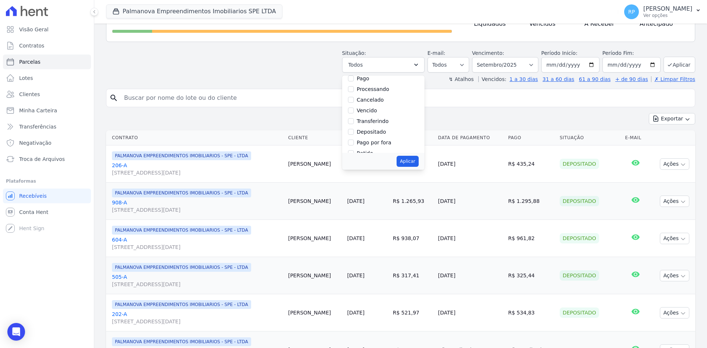
scroll to position [49, 0]
click at [379, 124] on label "Depositado" at bounding box center [371, 123] width 29 height 6
click at [354, 124] on input "Depositado" at bounding box center [351, 123] width 6 height 6
checkbox input "true"
click at [416, 158] on button "Aplicar" at bounding box center [408, 161] width 22 height 11
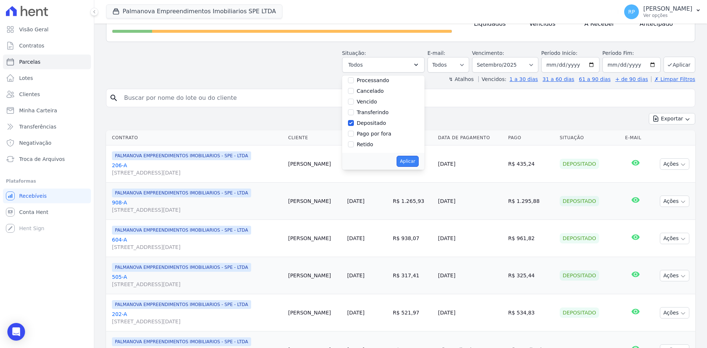
select select "deposited"
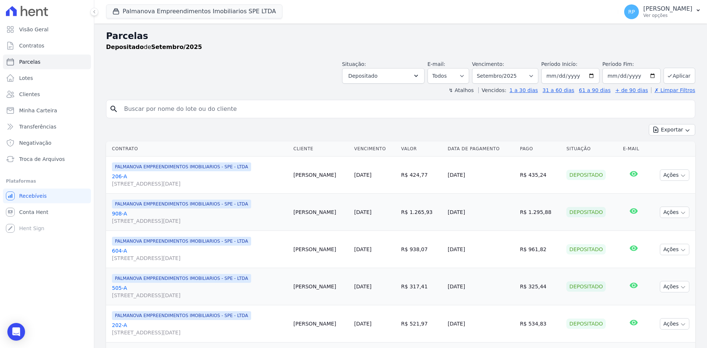
select select
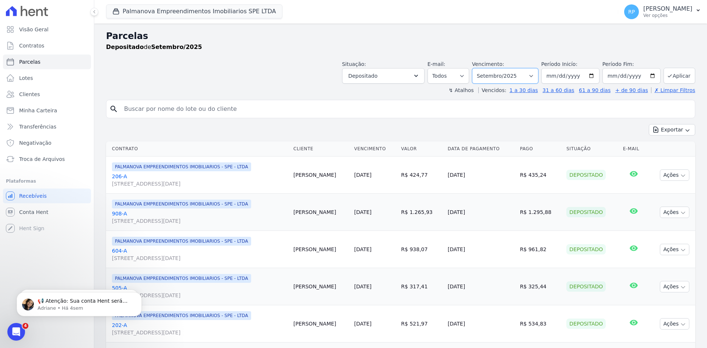
click at [532, 75] on select "Filtrar por período ──────── Todos os meses Abril/2025 Maio/2025 Junho/2025 Jul…" at bounding box center [505, 75] width 66 height 15
select select "08/2025"
click at [477, 68] on select "Filtrar por período ──────── Todos os meses Abril/2025 Maio/2025 Junho/2025 Jul…" at bounding box center [505, 75] width 66 height 15
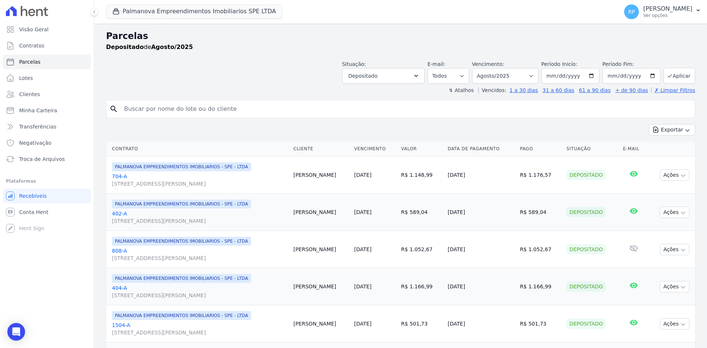
select select
click at [320, 110] on input "search" at bounding box center [406, 109] width 572 height 15
type input "[PERSON_NAME]"
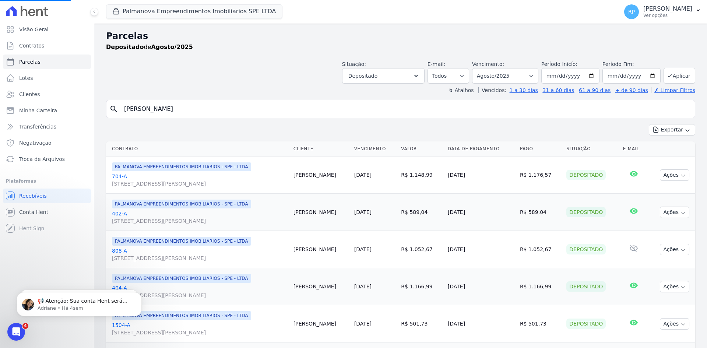
select select
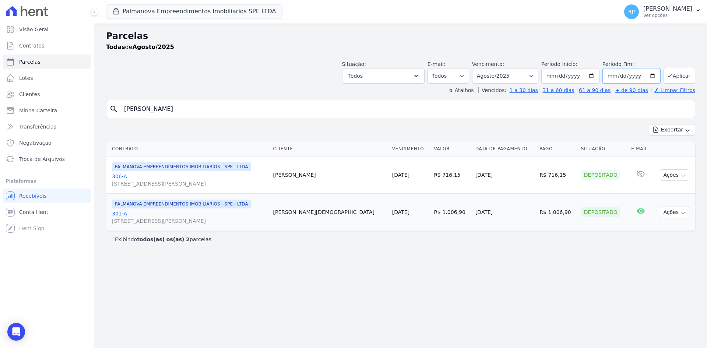
click at [651, 77] on input "[DATE]" at bounding box center [631, 75] width 58 height 15
type input "[DATE]"
click at [678, 80] on button "Aplicar" at bounding box center [680, 76] width 32 height 16
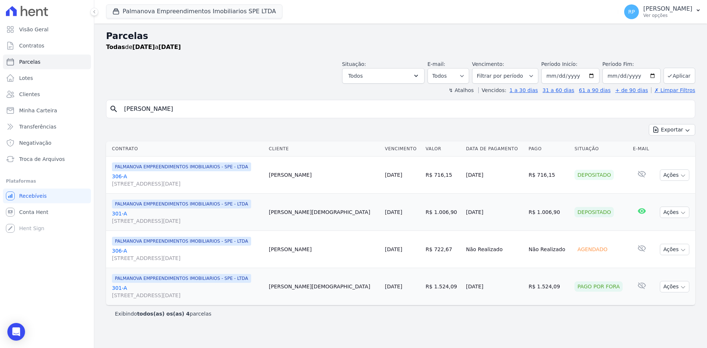
select select
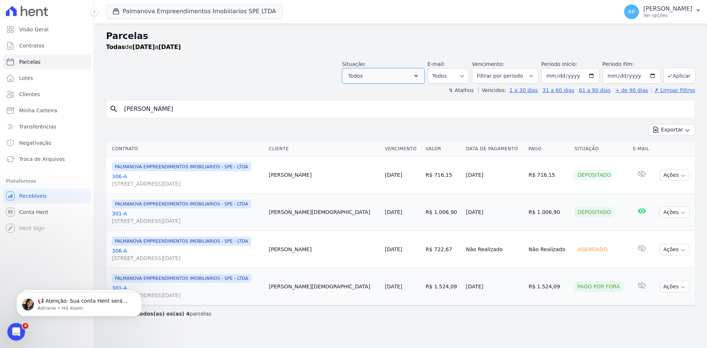
click at [418, 80] on button "Todos" at bounding box center [383, 75] width 82 height 15
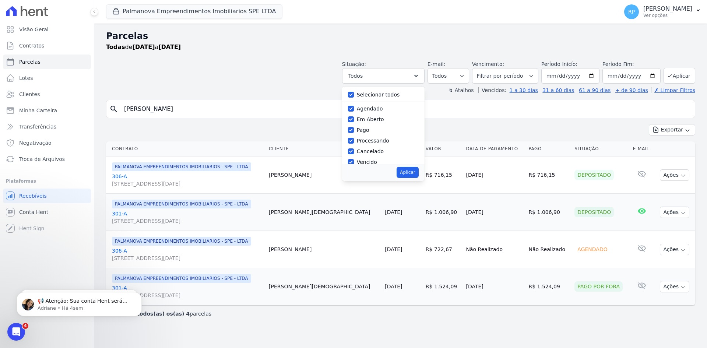
click at [394, 91] on div "Selecionar todos" at bounding box center [383, 94] width 71 height 11
click at [389, 96] on label "Selecionar todos" at bounding box center [378, 95] width 43 height 6
click at [381, 95] on label "Selecionar todos" at bounding box center [378, 95] width 43 height 6
click at [354, 95] on input "Selecionar todos" at bounding box center [351, 95] width 6 height 6
checkbox input "false"
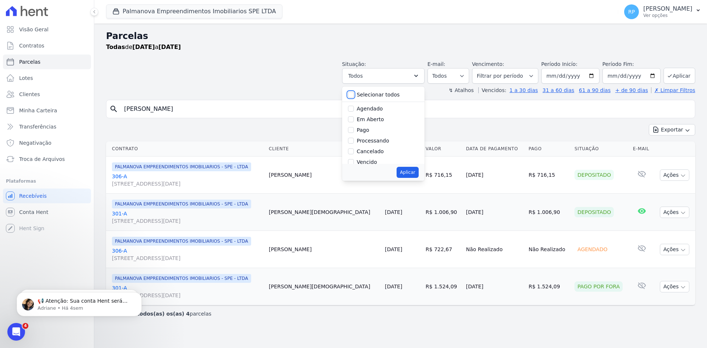
checkbox input "false"
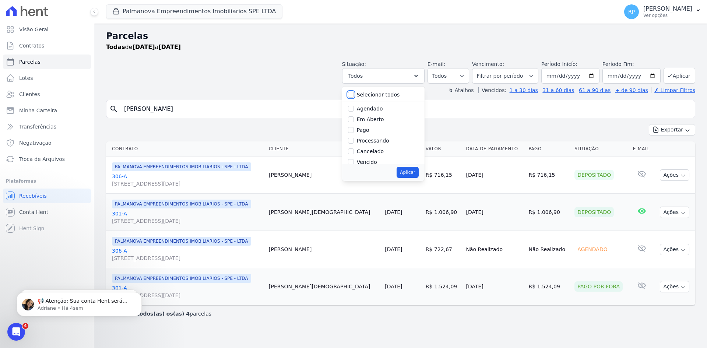
checkbox input "false"
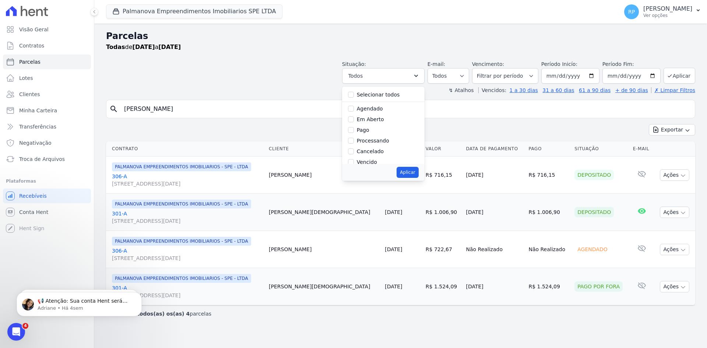
click at [379, 117] on label "Em Aberto" at bounding box center [370, 119] width 27 height 6
click at [354, 117] on input "Em Aberto" at bounding box center [351, 119] width 6 height 6
checkbox input "true"
click at [418, 172] on button "Aplicar" at bounding box center [408, 172] width 22 height 11
select select "pending"
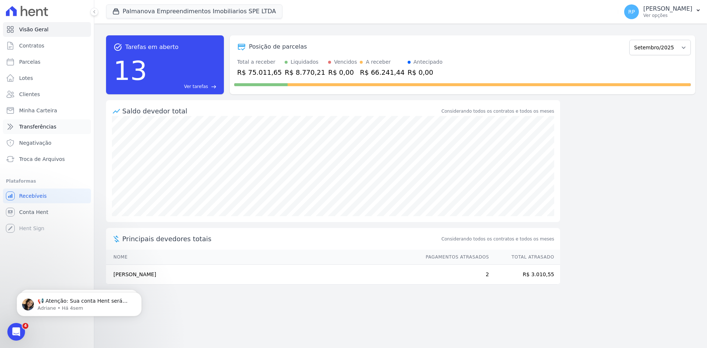
click at [44, 129] on span "Transferências" at bounding box center [37, 126] width 37 height 7
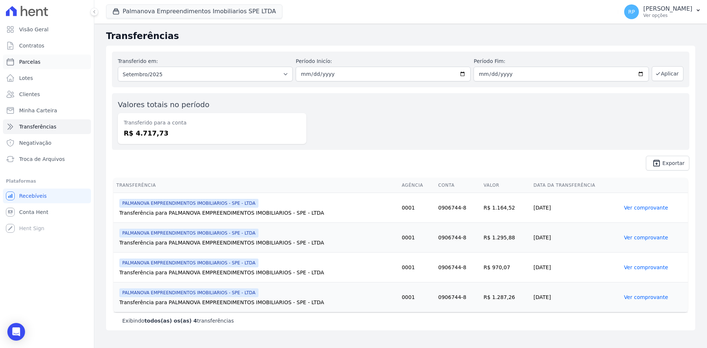
click at [35, 63] on span "Parcelas" at bounding box center [29, 61] width 21 height 7
select select
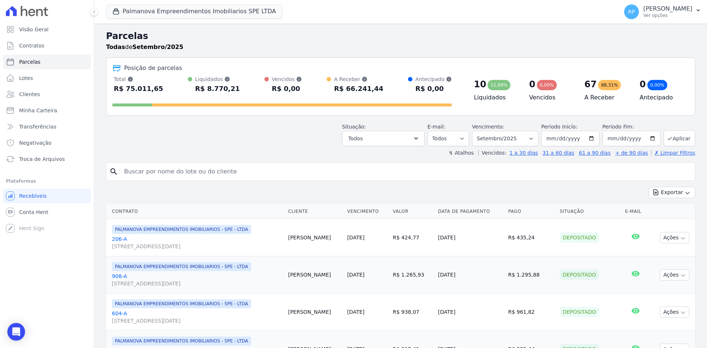
drag, startPoint x: 191, startPoint y: 92, endPoint x: 235, endPoint y: 101, distance: 44.6
click at [235, 101] on div "Total Soma das parcelas pagas, vencidas, em aberto e agendadas. Não considera p…" at bounding box center [282, 92] width 340 height 34
click at [263, 122] on div "Situação: Agendado Em Aberto Pago Processando Cancelado Vencido Transferindo De…" at bounding box center [400, 133] width 589 height 26
click at [412, 141] on button "Todos" at bounding box center [383, 138] width 82 height 15
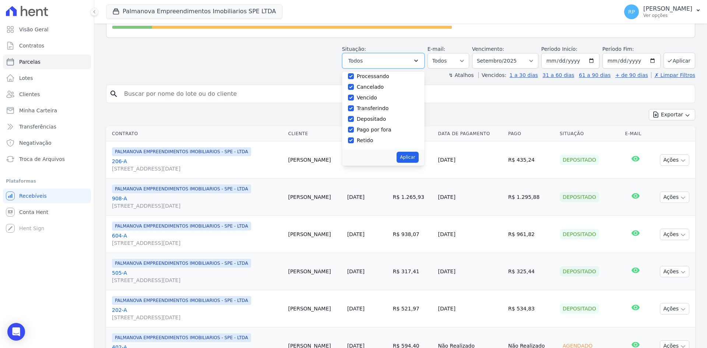
scroll to position [110, 0]
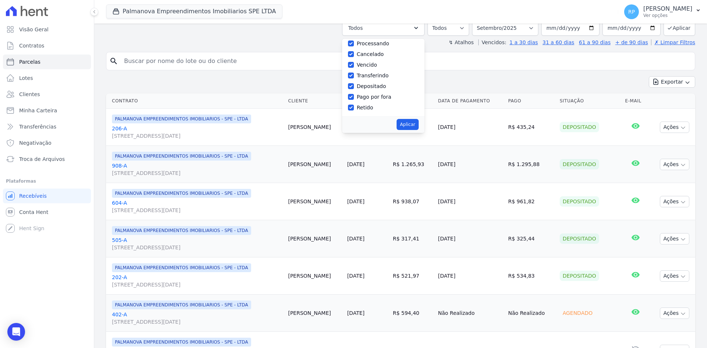
click at [502, 85] on div "Exportar Exportar PDF Exportar CSV" at bounding box center [400, 84] width 589 height 17
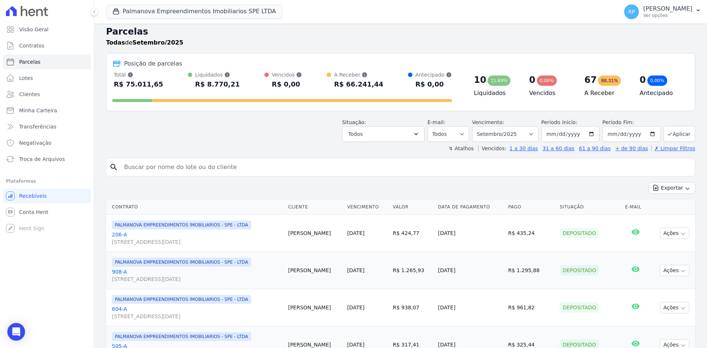
scroll to position [0, 0]
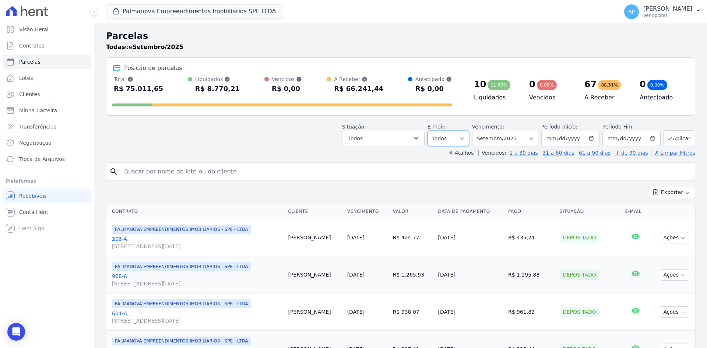
click at [457, 137] on select "Todos Lido Não-lido" at bounding box center [449, 138] width 42 height 15
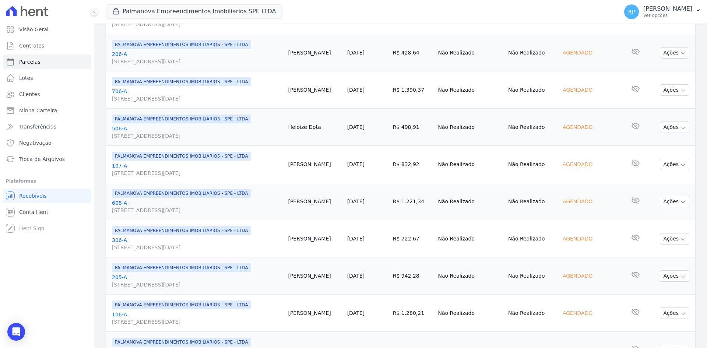
scroll to position [833, 0]
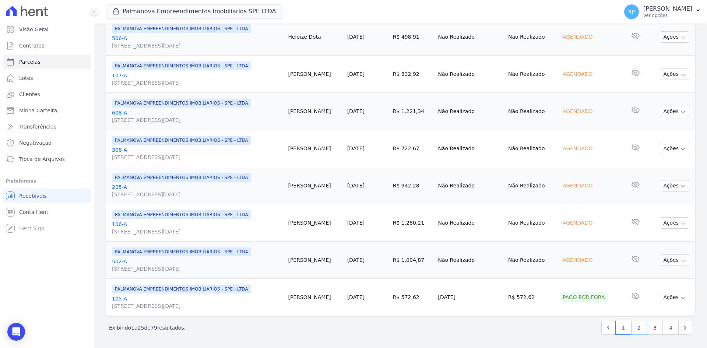
click at [636, 326] on link "2" at bounding box center [639, 328] width 16 height 14
select select
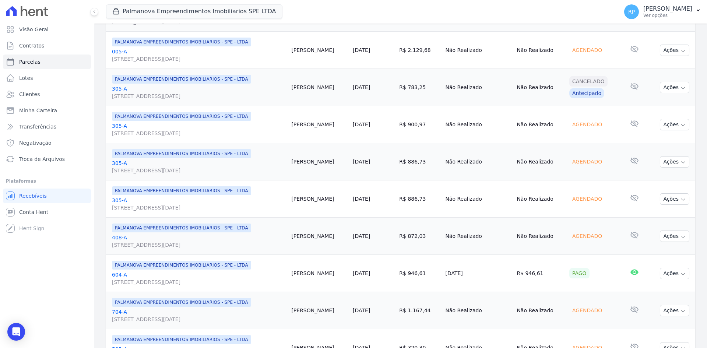
scroll to position [833, 0]
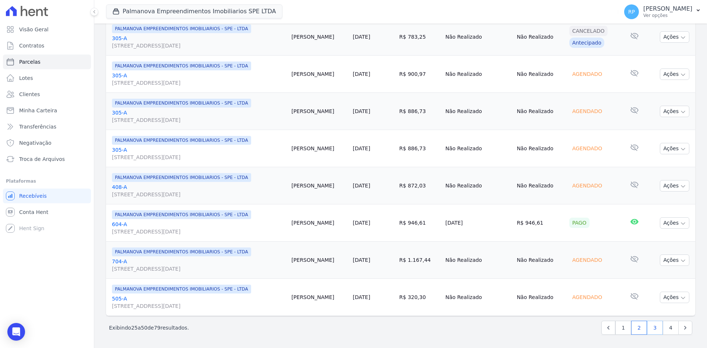
click at [652, 323] on link "3" at bounding box center [655, 328] width 16 height 14
select select
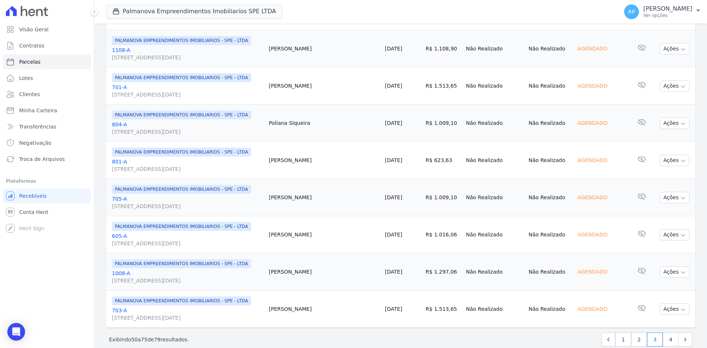
scroll to position [833, 0]
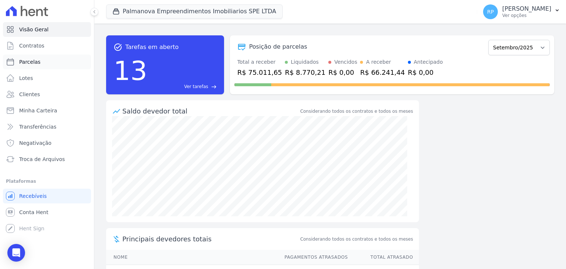
click at [40, 60] on link "Parcelas" at bounding box center [47, 62] width 88 height 15
select select
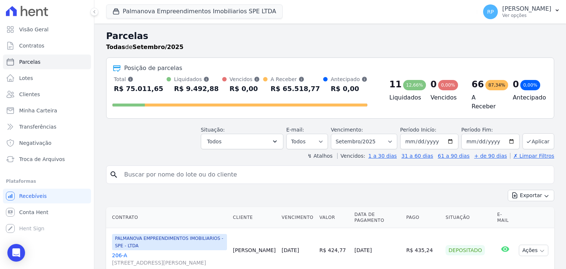
click at [266, 176] on input "search" at bounding box center [335, 174] width 431 height 15
click at [278, 138] on icon "button" at bounding box center [274, 141] width 7 height 7
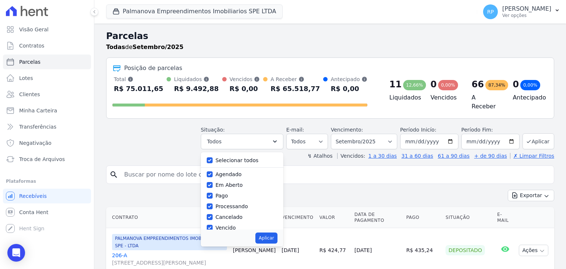
click at [243, 157] on label "Selecionar todos" at bounding box center [236, 160] width 43 height 6
click at [212, 157] on input "Selecionar todos" at bounding box center [210, 160] width 6 height 6
checkbox input "false"
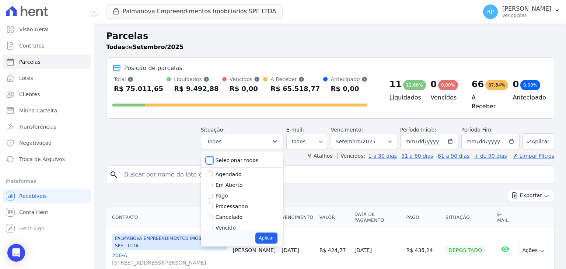
checkbox input "false"
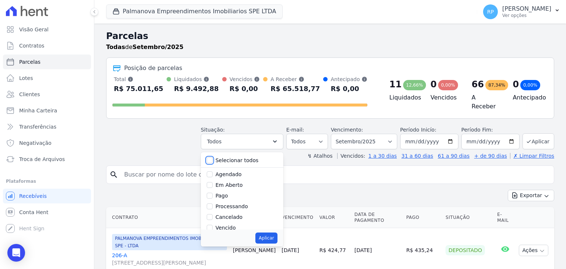
checkbox input "false"
click at [228, 193] on label "Pago" at bounding box center [221, 196] width 13 height 6
click at [212, 193] on input "Pago" at bounding box center [210, 196] width 6 height 6
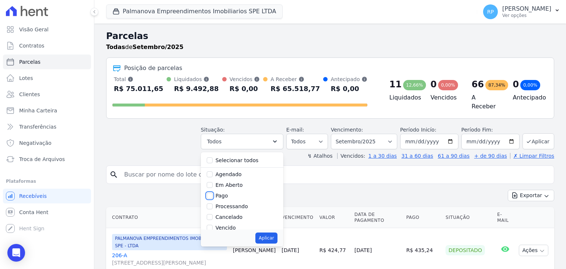
checkbox input "true"
click at [272, 237] on button "Aplicar" at bounding box center [266, 237] width 22 height 11
select select "paid"
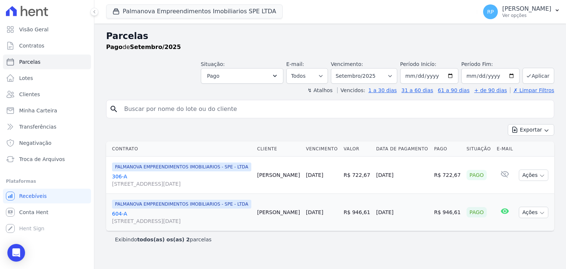
select select
drag, startPoint x: 262, startPoint y: 178, endPoint x: 344, endPoint y: 173, distance: 81.9
click at [344, 173] on tr "PALMANOVA EMPREENDIMENTOS IMOBILIARIOS - SPE - LTDA 306-A [STREET_ADDRESS][DATE…" at bounding box center [330, 175] width 448 height 37
click at [350, 194] on td "R$ 946,61" at bounding box center [357, 212] width 32 height 37
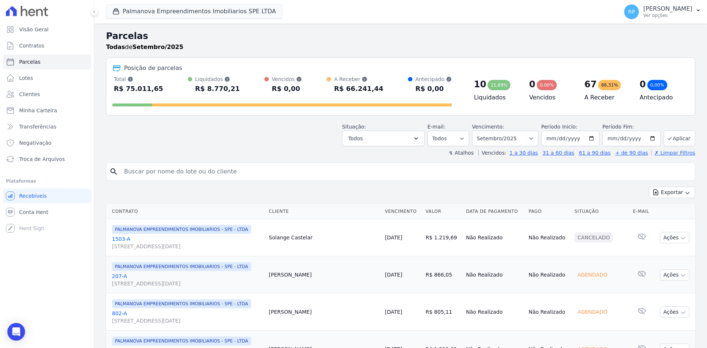
select select
